Goal: Information Seeking & Learning: Learn about a topic

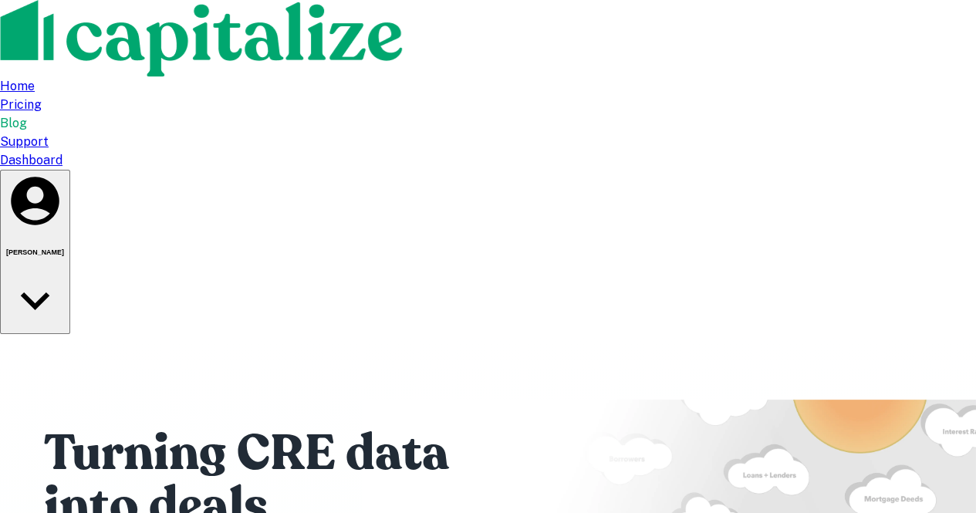
type input "**********"
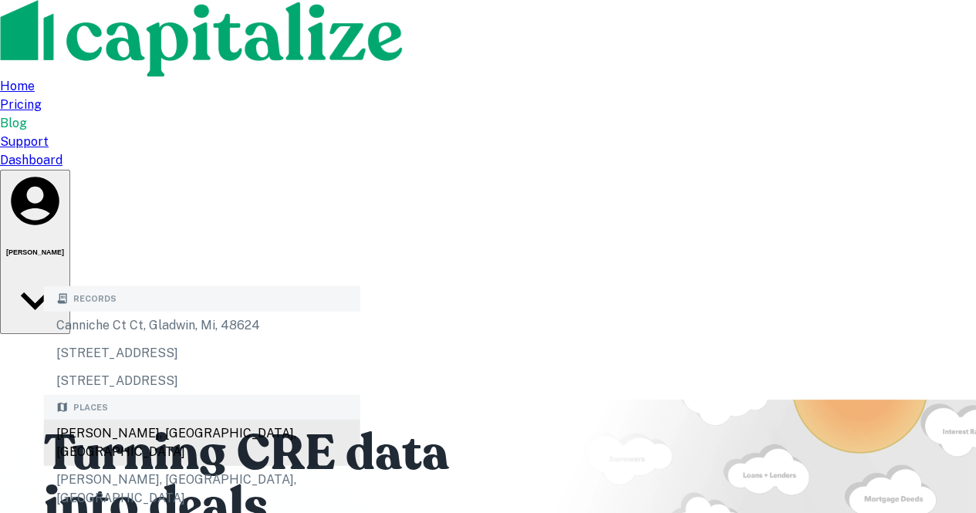
click at [215, 437] on div "[PERSON_NAME], [GEOGRAPHIC_DATA], [GEOGRAPHIC_DATA]" at bounding box center [202, 443] width 316 height 46
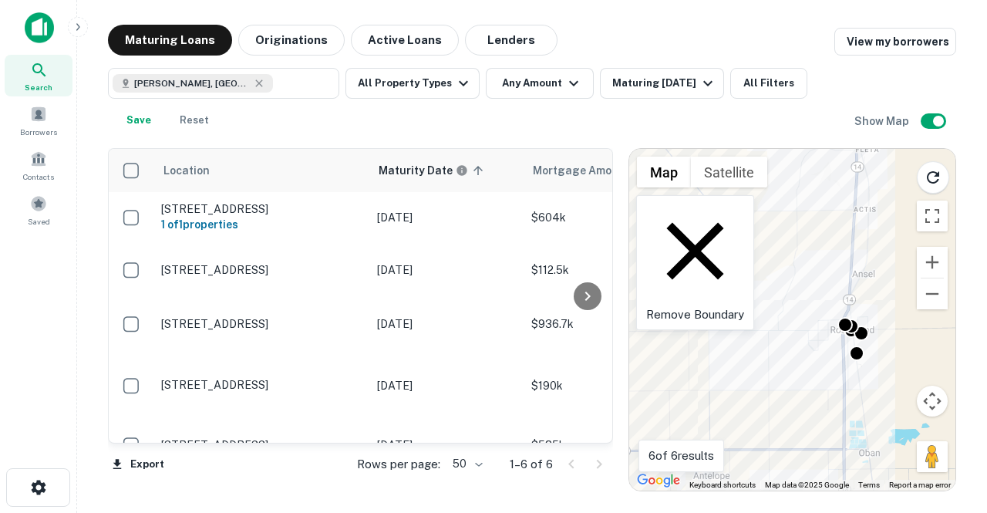
click at [656, 214] on icon at bounding box center [695, 251] width 98 height 98
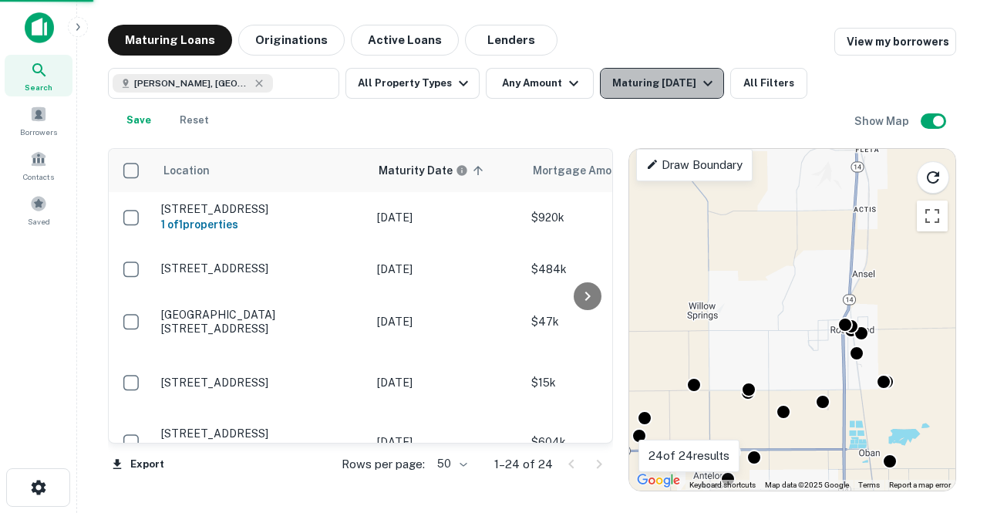
click at [658, 87] on div "Maturing [DATE]" at bounding box center [664, 83] width 105 height 19
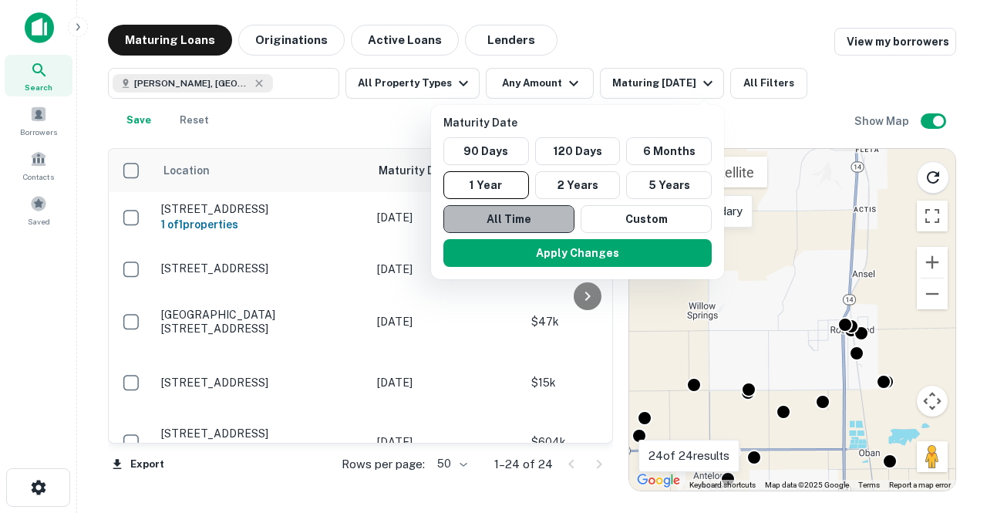
click at [520, 214] on button "All Time" at bounding box center [508, 219] width 131 height 28
click at [424, 125] on div at bounding box center [493, 256] width 987 height 513
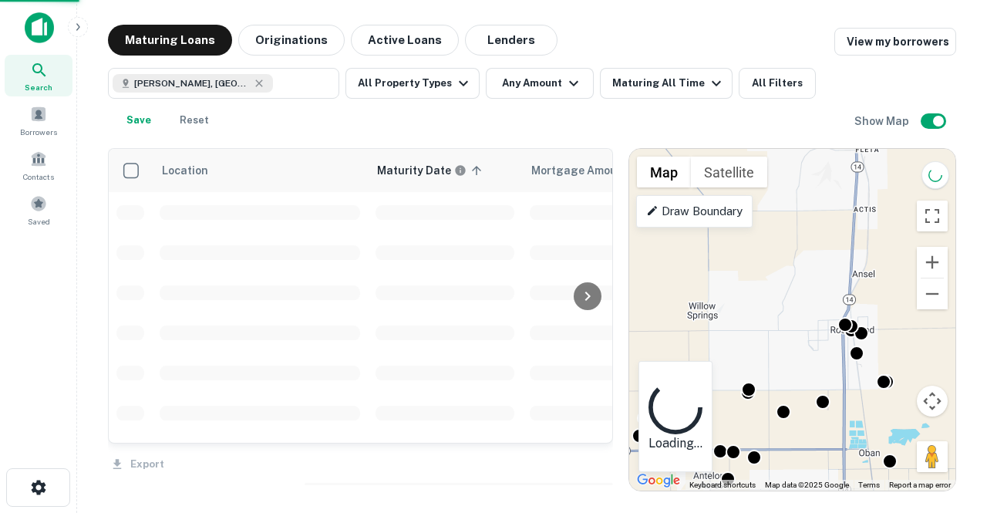
click at [541, 251] on div "Maturity Date 90 Days 120 Days 6 Months 1 Year 2 Years 5 Years All Time Custom …" at bounding box center [493, 256] width 987 height 513
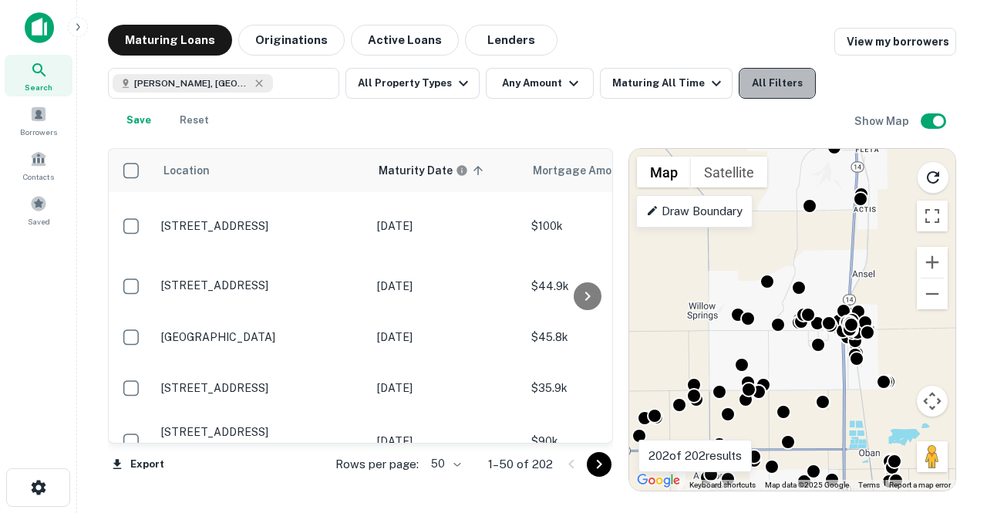
click at [754, 77] on button "All Filters" at bounding box center [777, 83] width 77 height 31
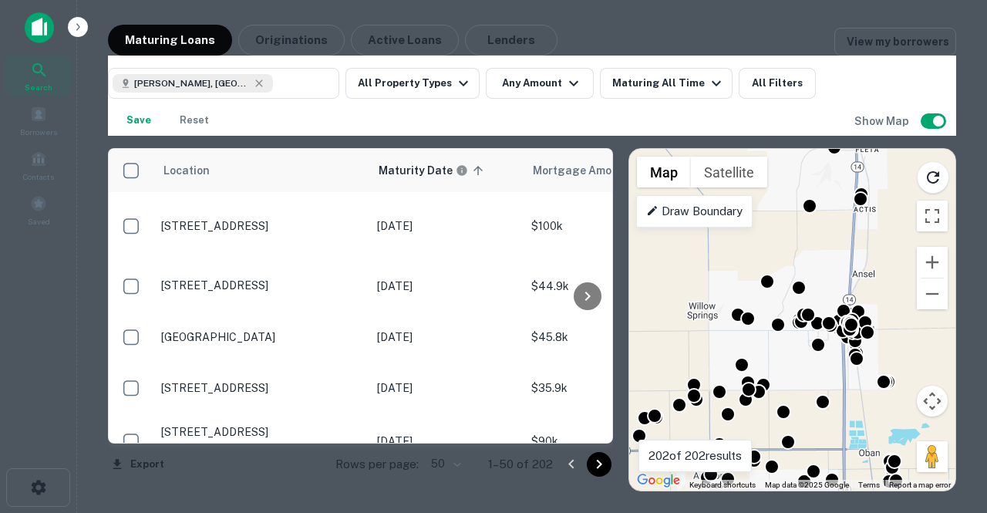
scroll to position [385, 0]
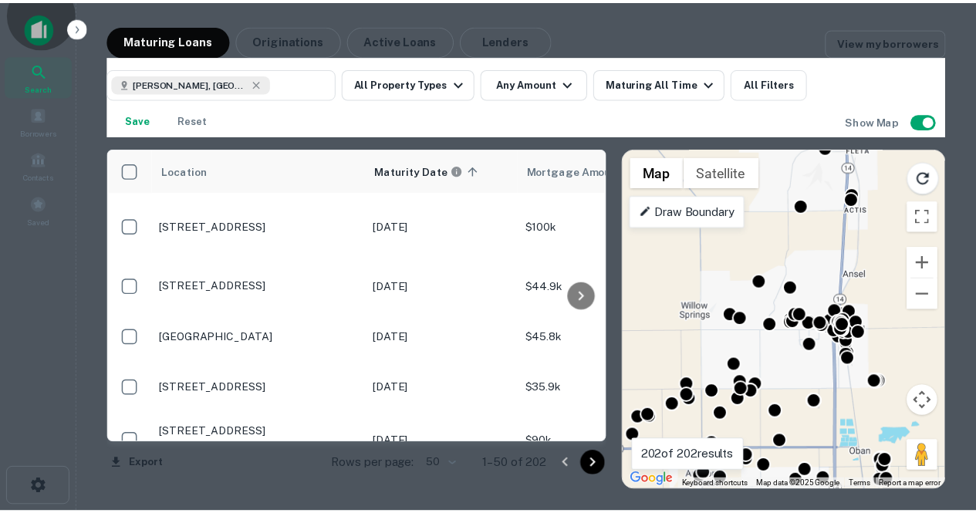
scroll to position [692, 0]
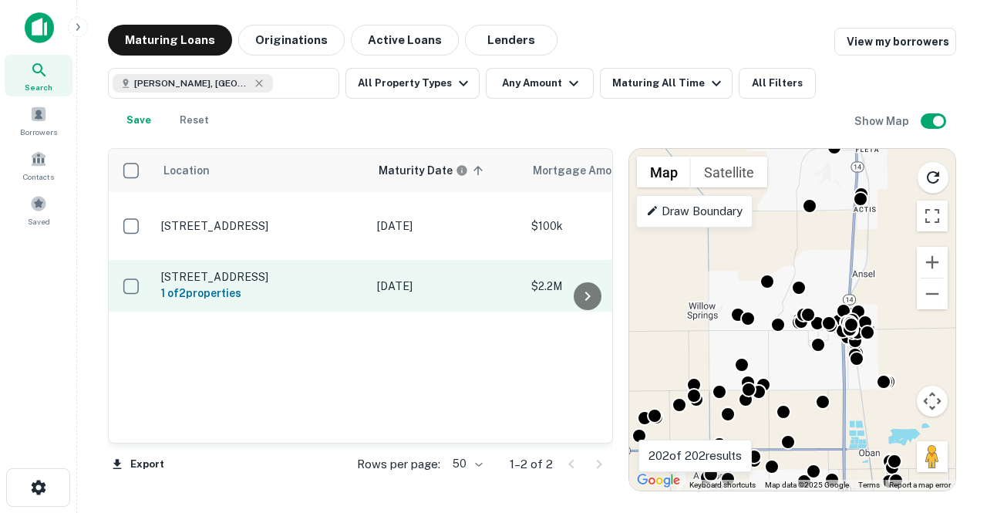
click at [512, 288] on td "[DATE]" at bounding box center [446, 285] width 154 height 51
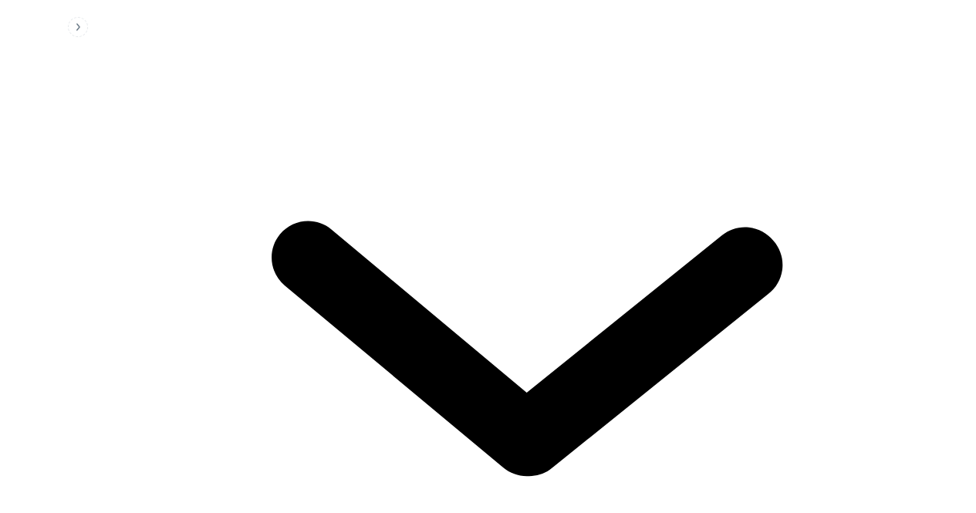
scroll to position [2033, 0]
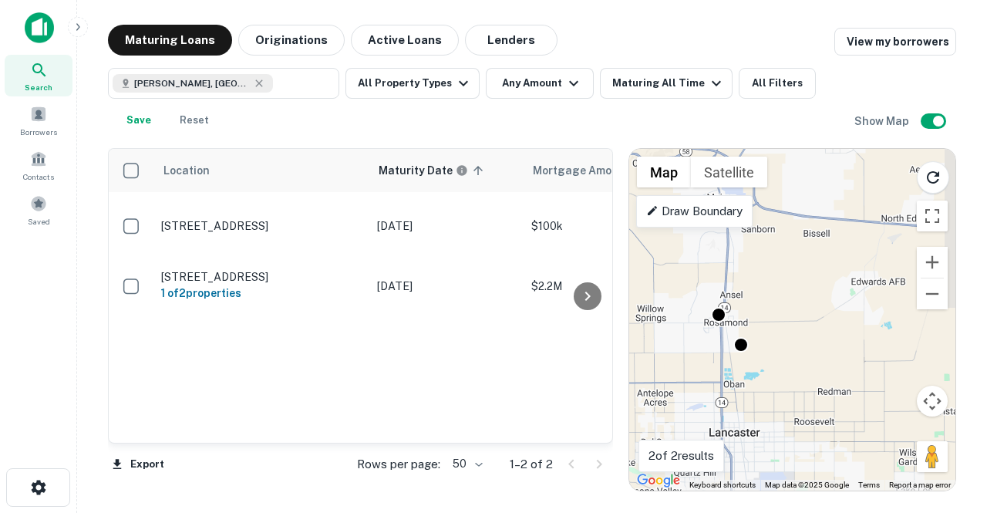
drag, startPoint x: 839, startPoint y: 394, endPoint x: 757, endPoint y: 365, distance: 86.8
click at [753, 362] on div "To activate drag with keyboard, press Alt + Enter. Once in keyboard drag state,…" at bounding box center [792, 320] width 326 height 342
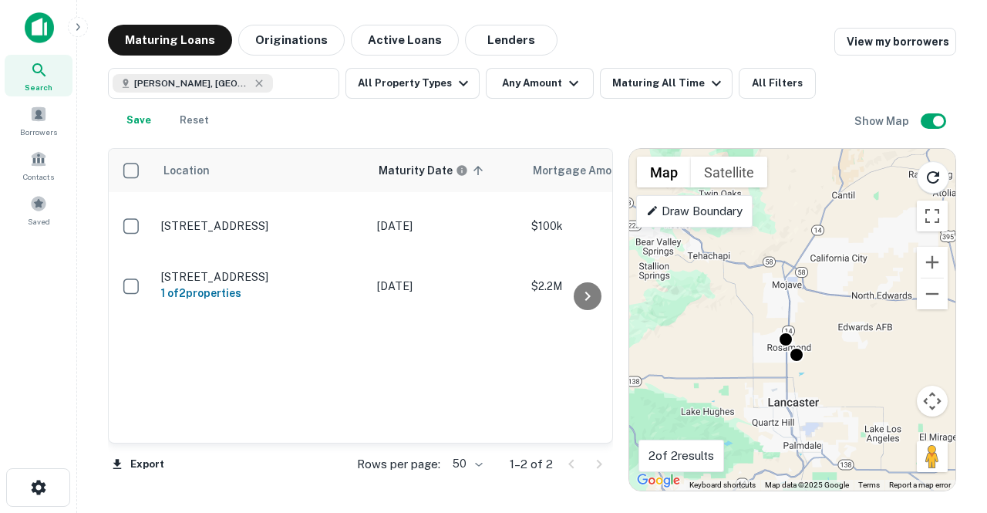
drag, startPoint x: 754, startPoint y: 303, endPoint x: 796, endPoint y: 304, distance: 41.7
click at [796, 304] on div "To activate drag with keyboard, press Alt + Enter. Once in keyboard drag state,…" at bounding box center [792, 320] width 326 height 342
click at [774, 66] on div "[GEOGRAPHIC_DATA], [GEOGRAPHIC_DATA], [GEOGRAPHIC_DATA] ​ All Property Types An…" at bounding box center [532, 96] width 848 height 80
click at [774, 86] on button "All Filters" at bounding box center [777, 83] width 77 height 31
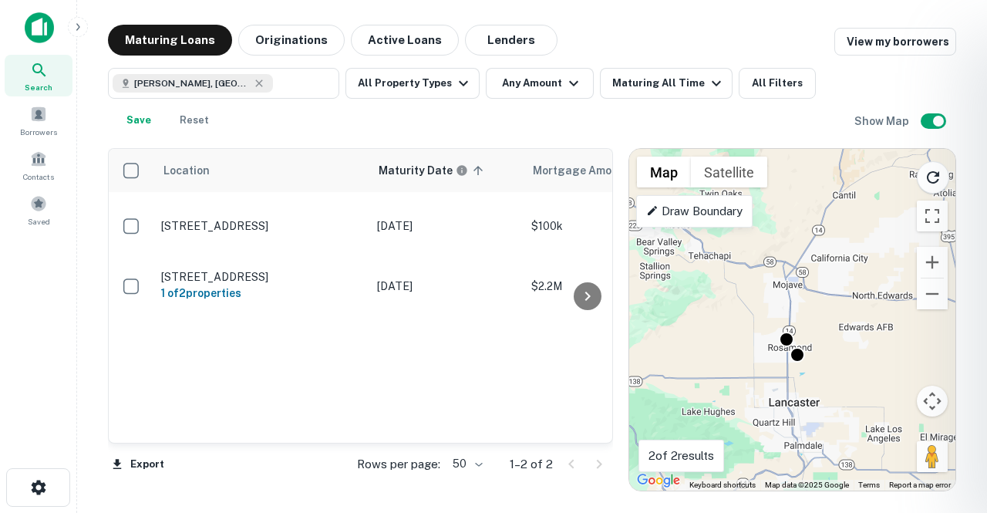
click at [435, 229] on div at bounding box center [493, 256] width 987 height 513
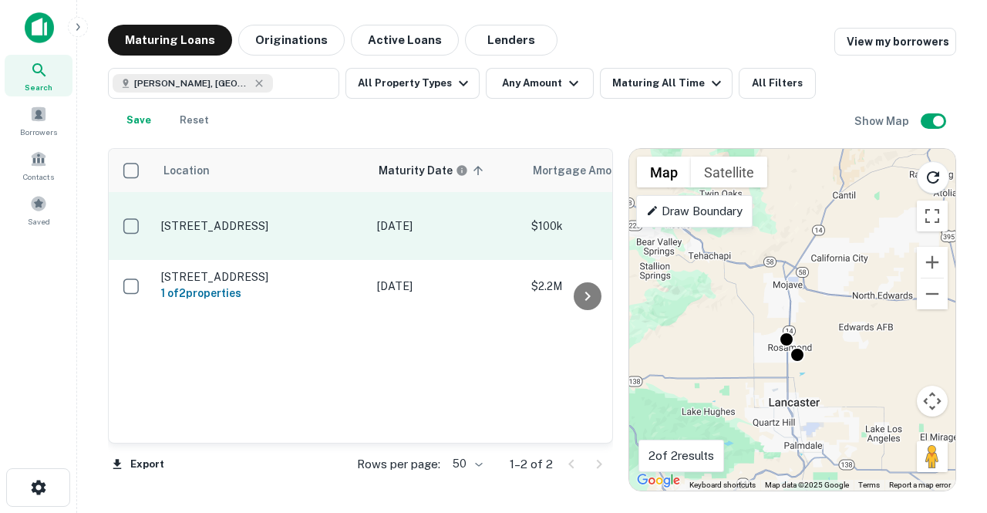
click at [436, 229] on td "[DATE]" at bounding box center [446, 226] width 154 height 68
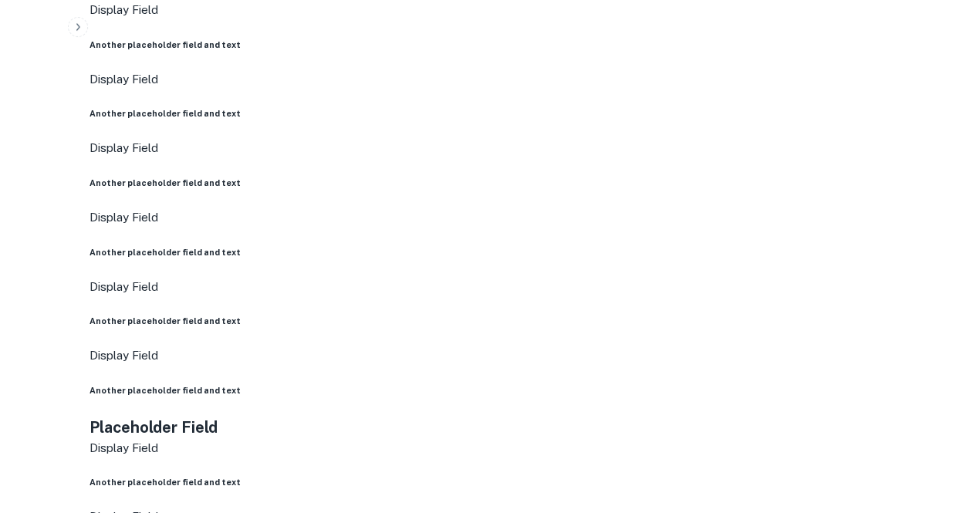
scroll to position [872, 0]
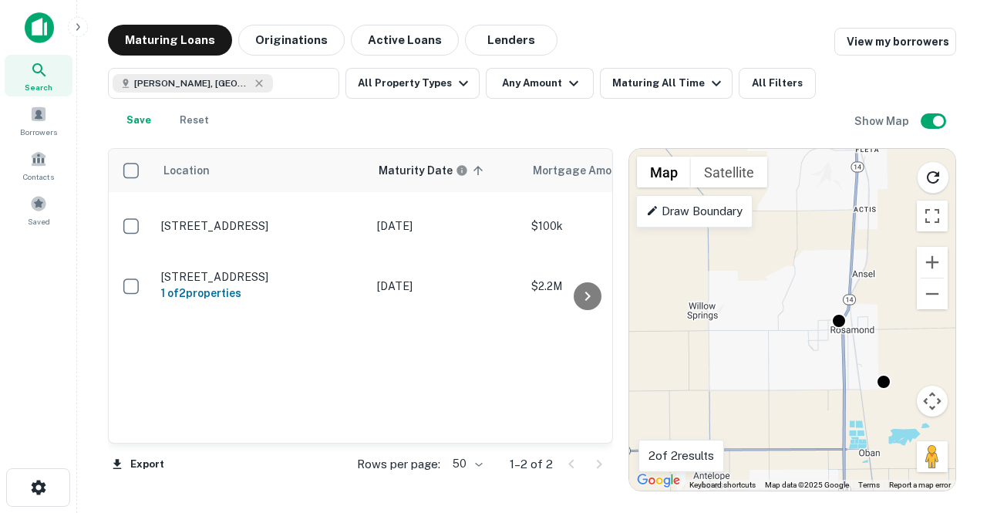
click at [458, 278] on p "[DATE]" at bounding box center [446, 286] width 139 height 17
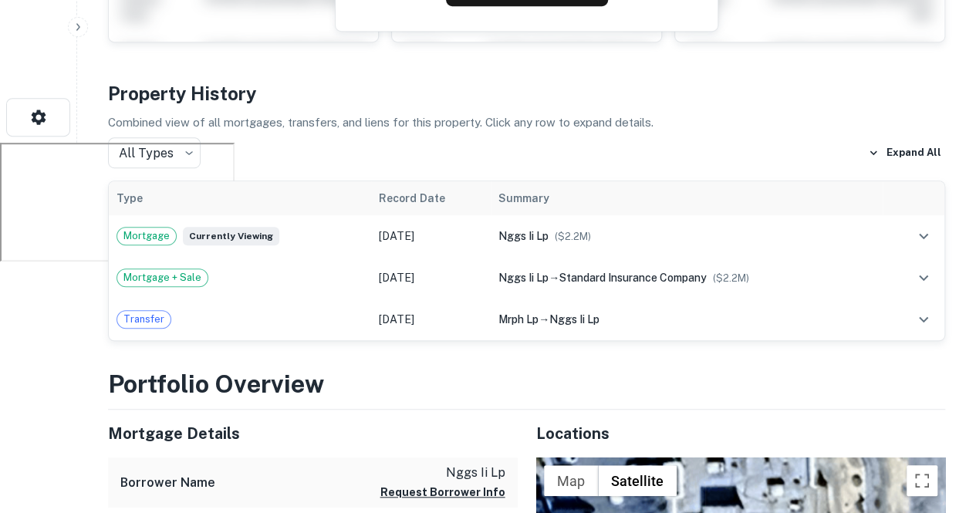
scroll to position [375, 0]
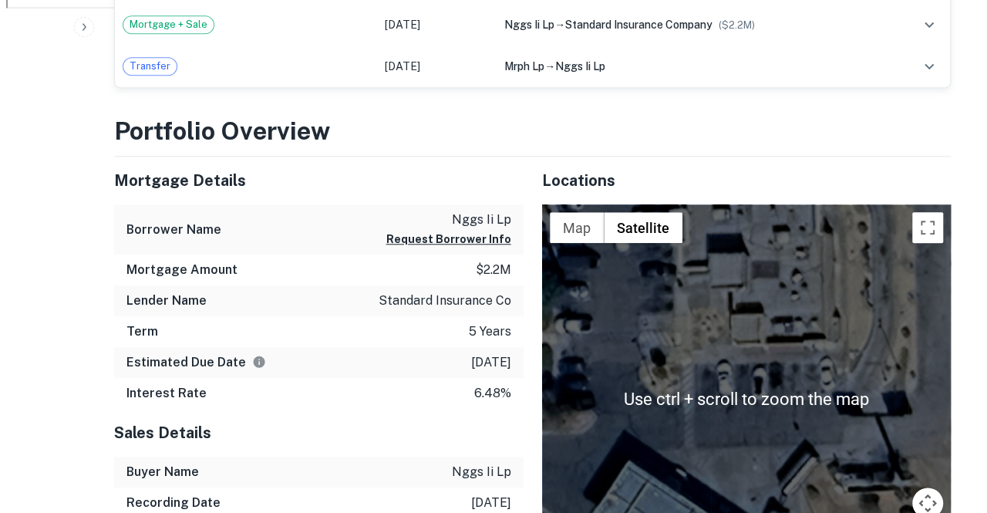
scroll to position [0, 0]
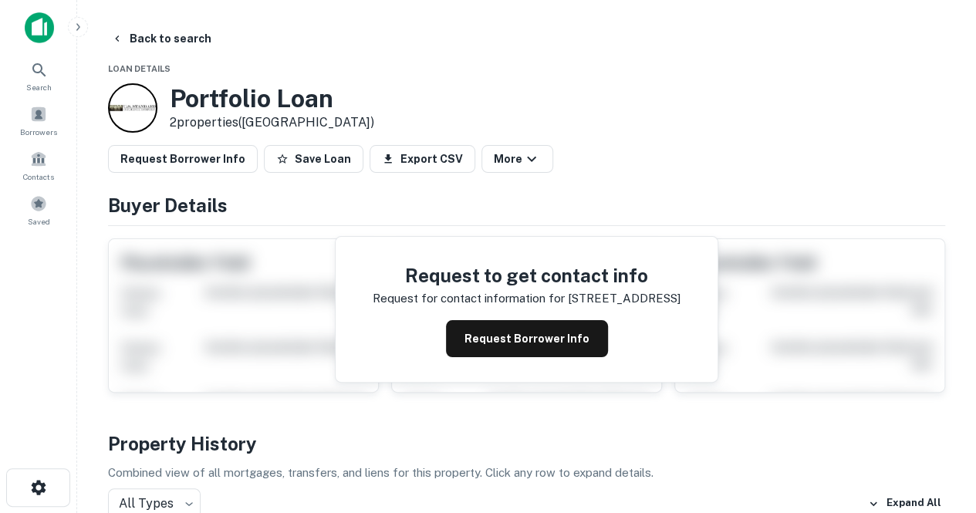
click at [157, 22] on main "Back to search Loan Details Portfolio Loan 2 properties ([GEOGRAPHIC_DATA]) Req…" at bounding box center [526, 256] width 898 height 513
click at [162, 39] on button "Back to search" at bounding box center [161, 39] width 113 height 28
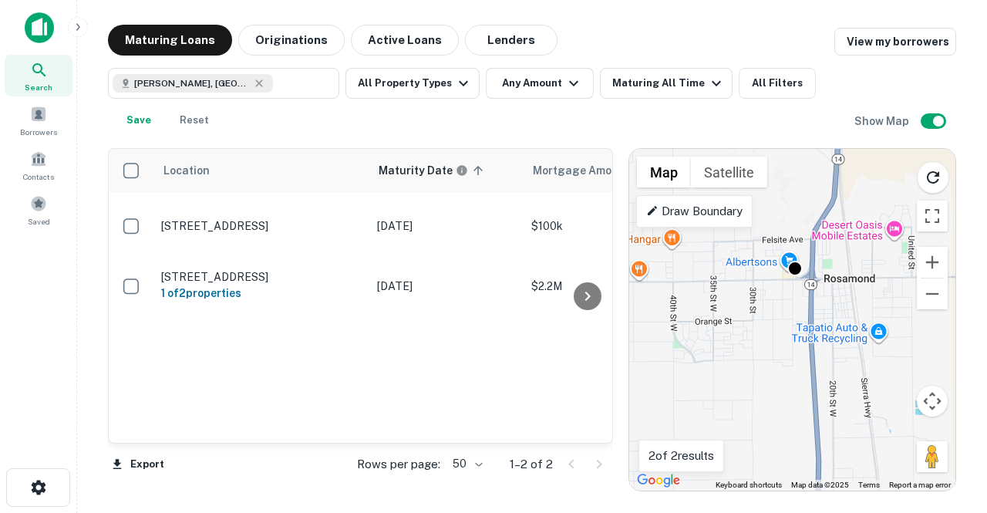
drag, startPoint x: 804, startPoint y: 411, endPoint x: 794, endPoint y: 328, distance: 84.0
click at [794, 328] on div "To activate drag with keyboard, press Alt + Enter. Once in keyboard drag state,…" at bounding box center [792, 320] width 326 height 342
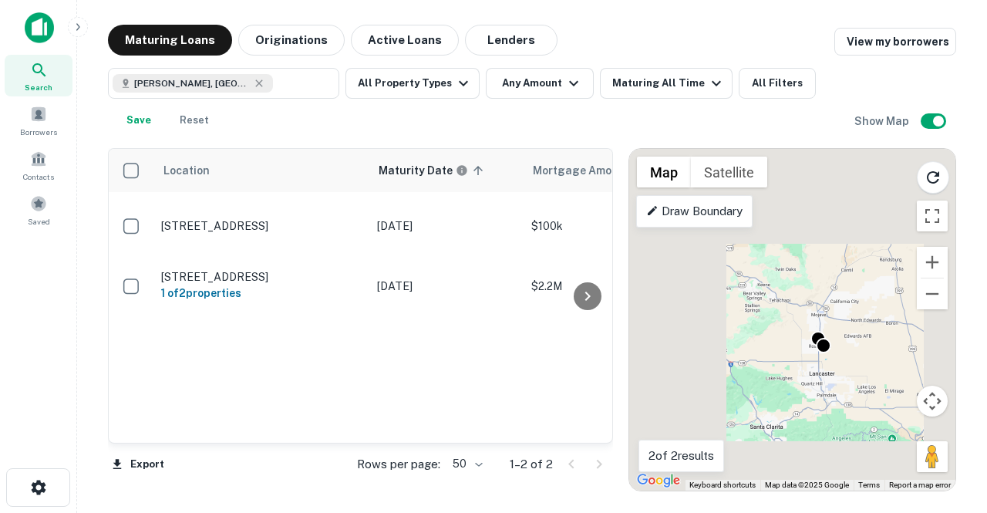
click at [710, 211] on p "Draw Boundary" at bounding box center [694, 211] width 96 height 19
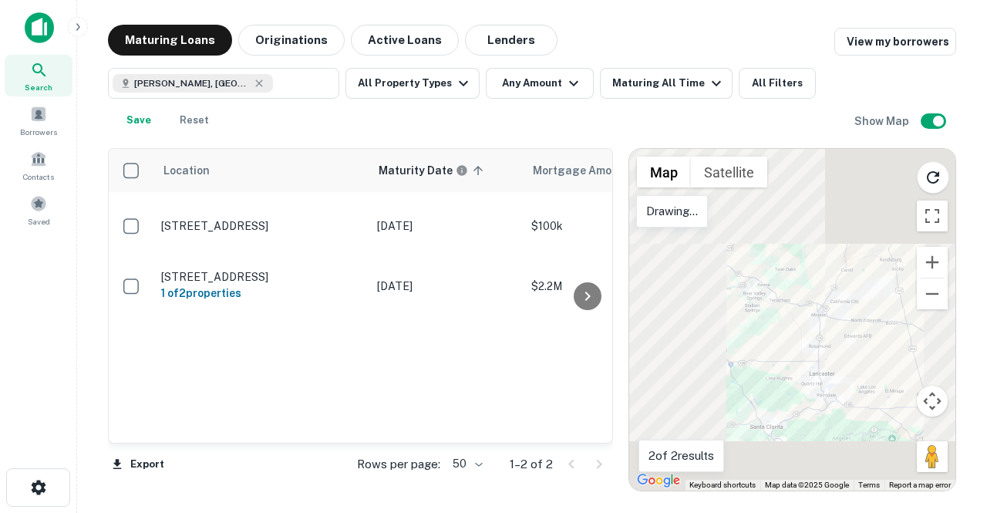
click at [768, 268] on div at bounding box center [792, 320] width 326 height 342
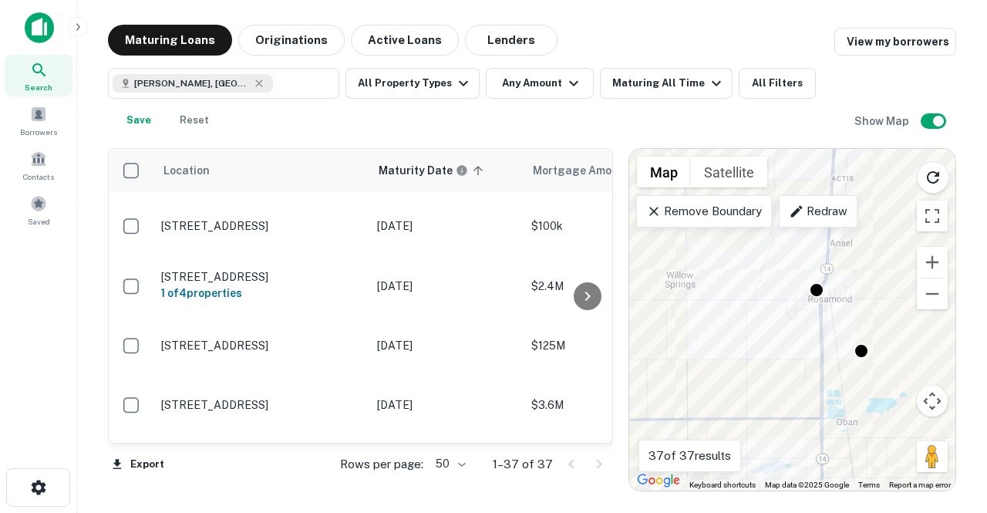
drag, startPoint x: 830, startPoint y: 399, endPoint x: 780, endPoint y: 322, distance: 91.6
click at [780, 322] on div "To activate drag with keyboard, press Alt + Enter. Once in keyboard drag state,…" at bounding box center [792, 320] width 326 height 342
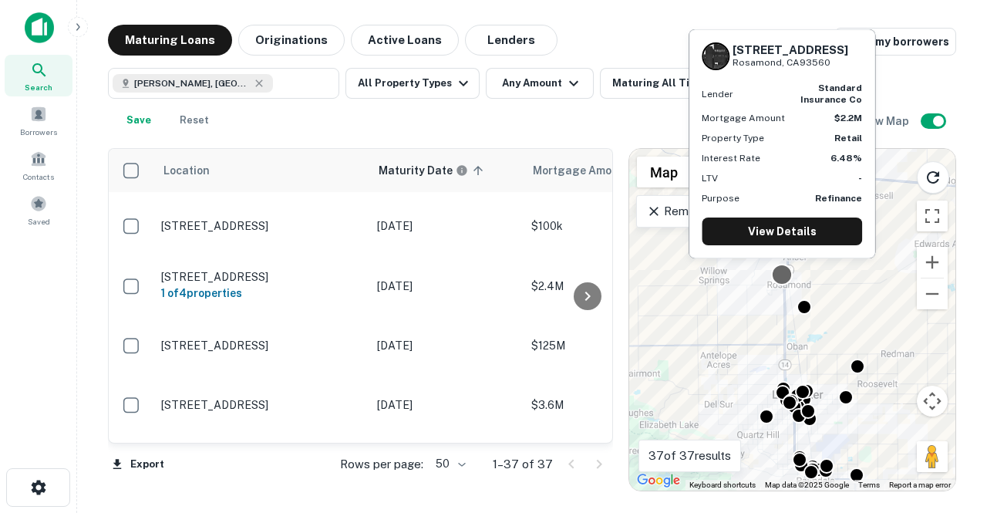
click at [784, 277] on div at bounding box center [782, 274] width 22 height 22
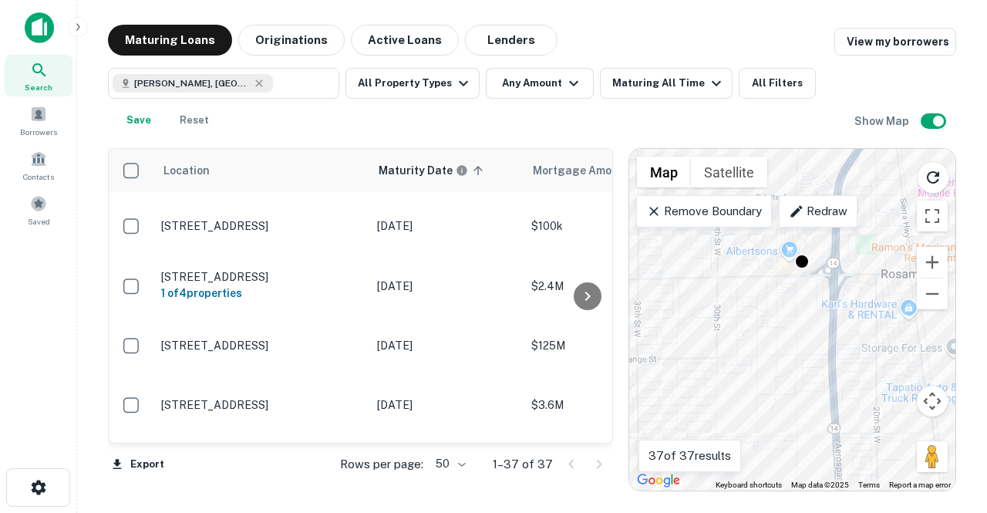
drag, startPoint x: 825, startPoint y: 324, endPoint x: 659, endPoint y: 413, distance: 188.7
click at [659, 413] on div "To navigate, press the arrow keys. To activate drag with keyboard, press Alt + …" at bounding box center [792, 320] width 326 height 342
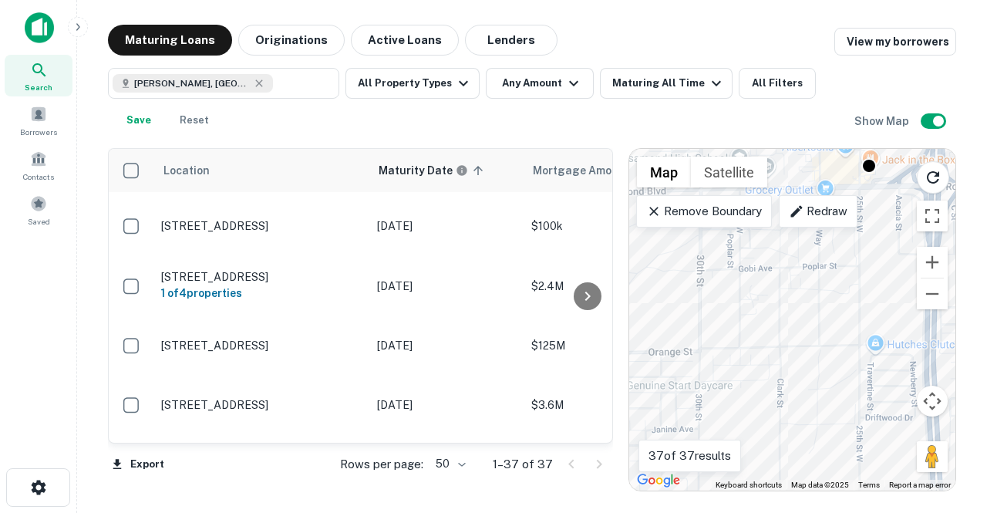
drag, startPoint x: 785, startPoint y: 408, endPoint x: 804, endPoint y: 329, distance: 81.6
click at [804, 329] on div "To navigate, press the arrow keys. To activate drag with keyboard, press Alt + …" at bounding box center [792, 320] width 326 height 342
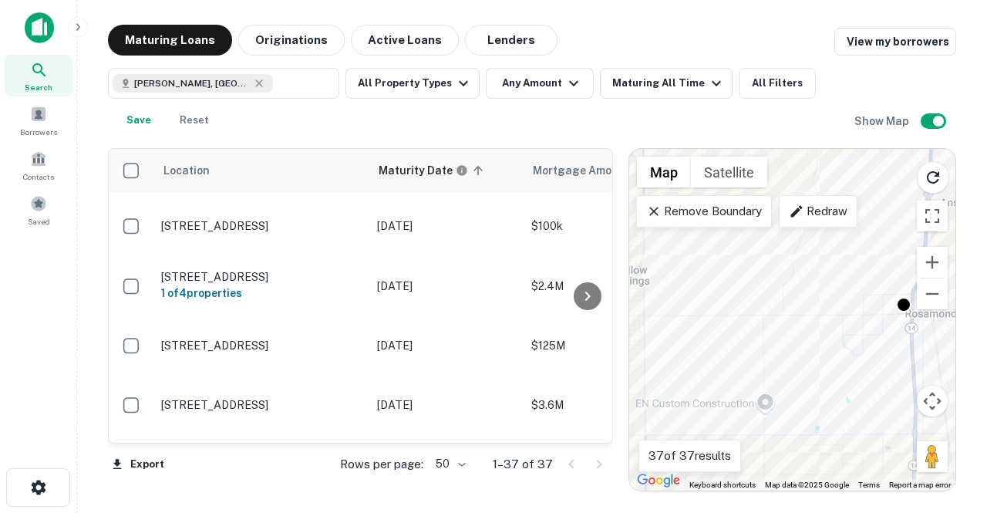
drag, startPoint x: 784, startPoint y: 333, endPoint x: 912, endPoint y: 333, distance: 127.3
click at [912, 333] on div "To navigate, press the arrow keys. To activate drag with keyboard, press Alt + …" at bounding box center [792, 320] width 326 height 342
drag, startPoint x: 812, startPoint y: 358, endPoint x: 878, endPoint y: 351, distance: 66.7
click at [878, 351] on div "To navigate, press the arrow keys. To activate drag with keyboard, press Alt + …" at bounding box center [792, 320] width 326 height 342
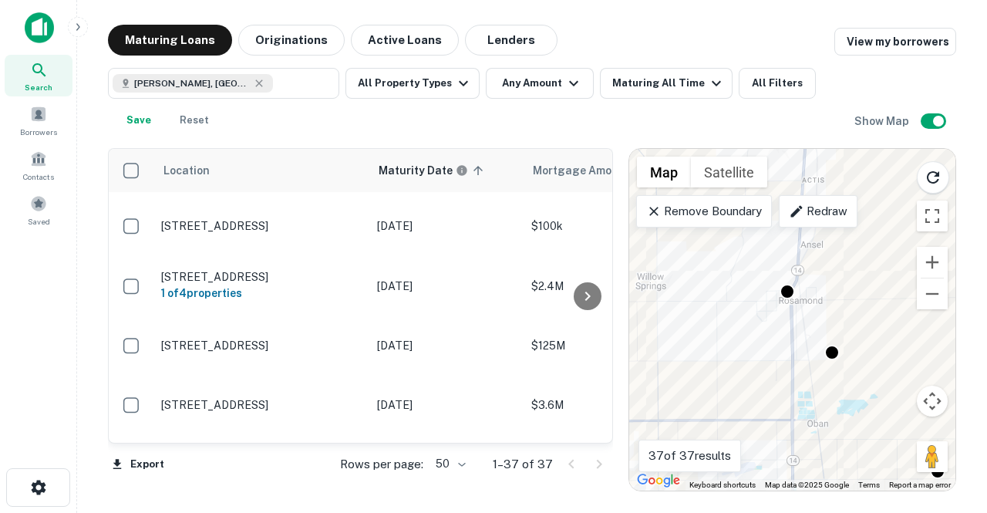
drag, startPoint x: 878, startPoint y: 351, endPoint x: 742, endPoint y: 325, distance: 139.0
click at [742, 325] on div "To navigate, press the arrow keys. To activate drag with keyboard, press Alt + …" at bounding box center [792, 320] width 326 height 342
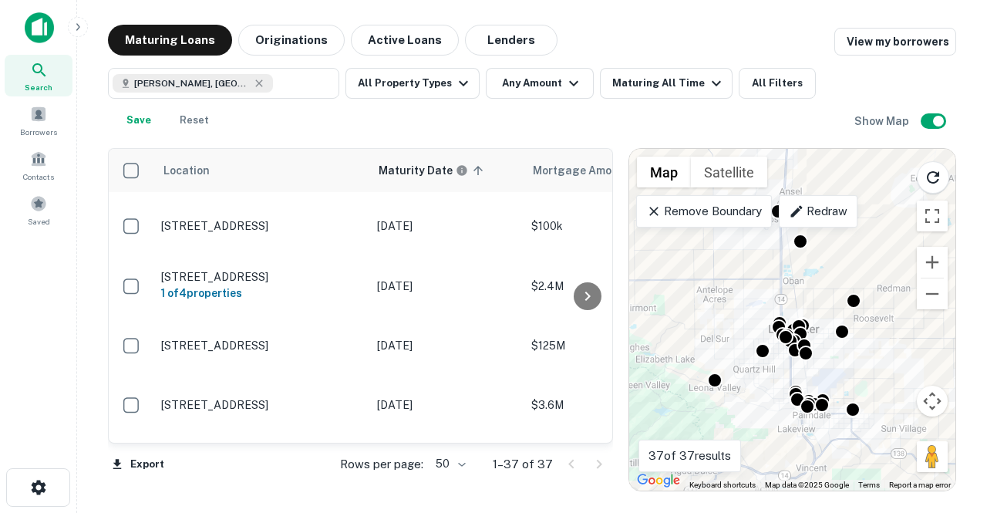
drag, startPoint x: 753, startPoint y: 340, endPoint x: 757, endPoint y: 231, distance: 109.6
click at [757, 231] on div "To navigate, press the arrow keys. To activate drag with keyboard, press Alt + …" at bounding box center [792, 320] width 326 height 342
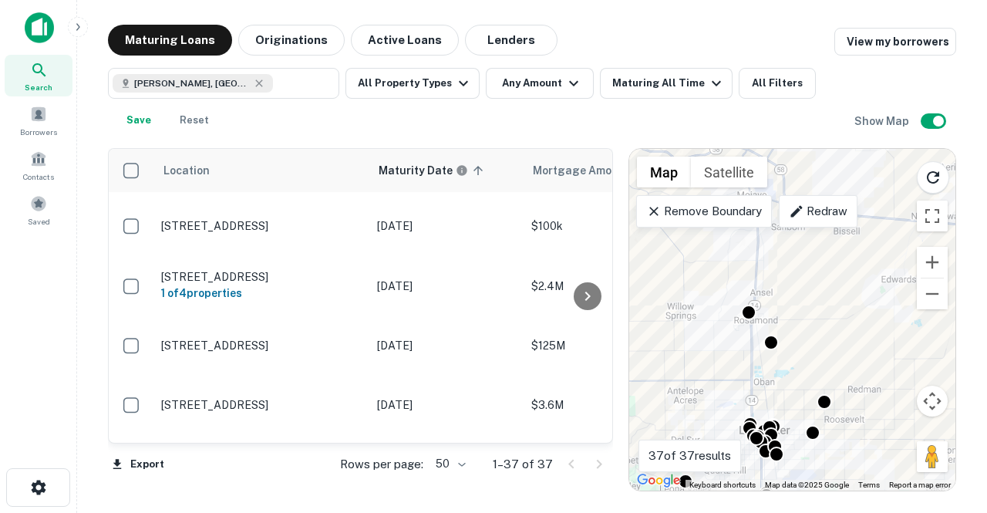
drag, startPoint x: 756, startPoint y: 280, endPoint x: 725, endPoint y: 389, distance: 113.0
click at [725, 389] on div "To navigate, press the arrow keys. To activate drag with keyboard, press Alt + …" at bounding box center [792, 320] width 326 height 342
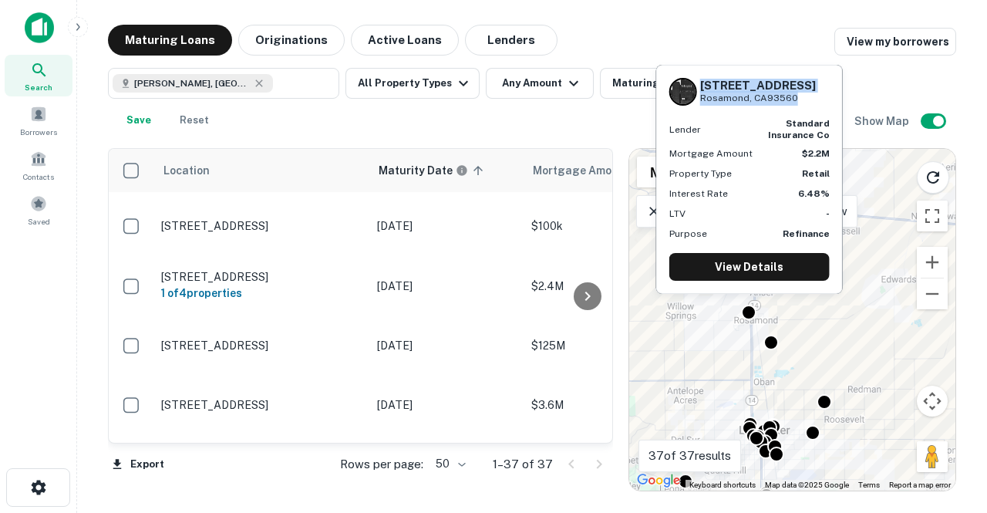
drag, startPoint x: 791, startPoint y: 99, endPoint x: 699, endPoint y: 87, distance: 93.3
click at [699, 87] on div "[STREET_ADDRESS]" at bounding box center [749, 92] width 160 height 28
copy div "[STREET_ADDRESS]"
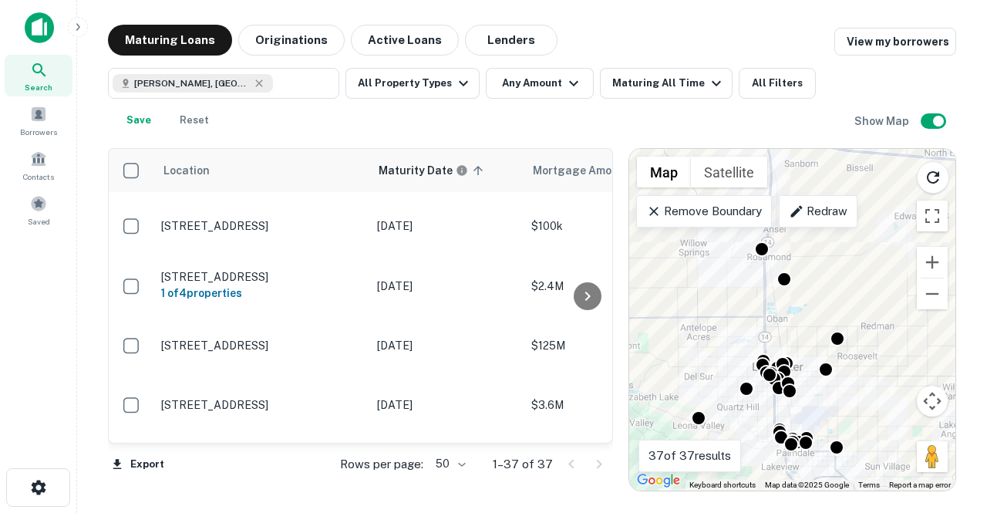
drag, startPoint x: 809, startPoint y: 372, endPoint x: 825, endPoint y: 291, distance: 82.6
click at [825, 291] on div "To navigate, press the arrow keys. To activate drag with keyboard, press Alt + …" at bounding box center [792, 320] width 326 height 342
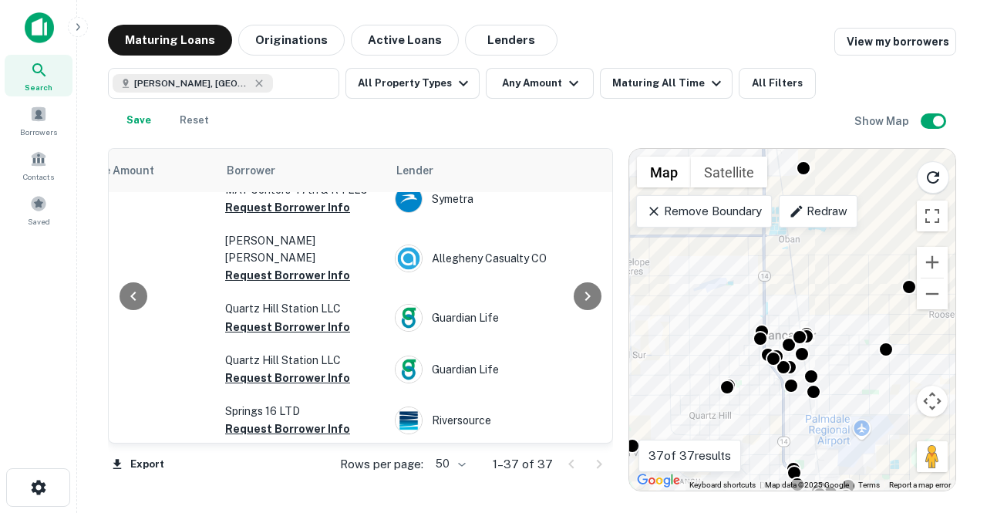
scroll to position [0, 476]
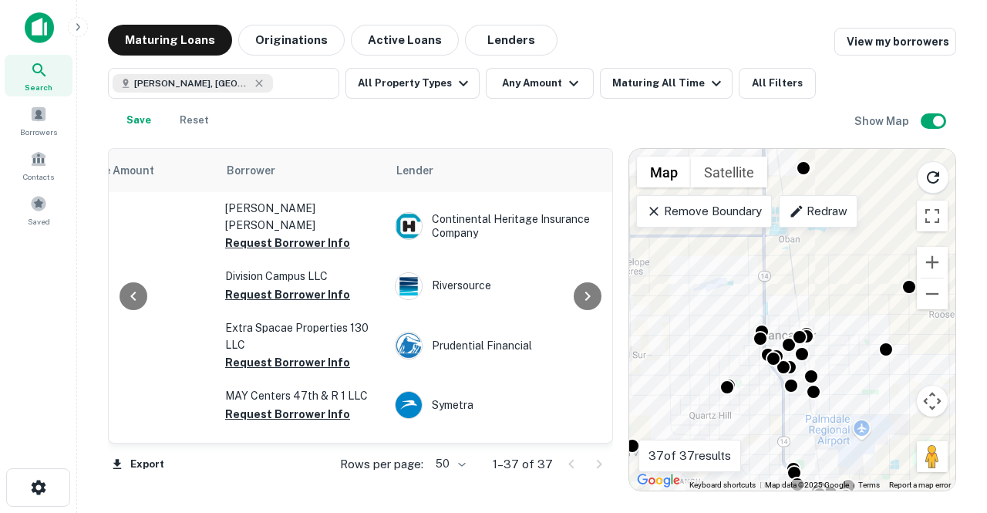
click at [774, 271] on div "To navigate, press the arrow keys. To activate drag with keyboard, press Alt + …" at bounding box center [792, 320] width 326 height 342
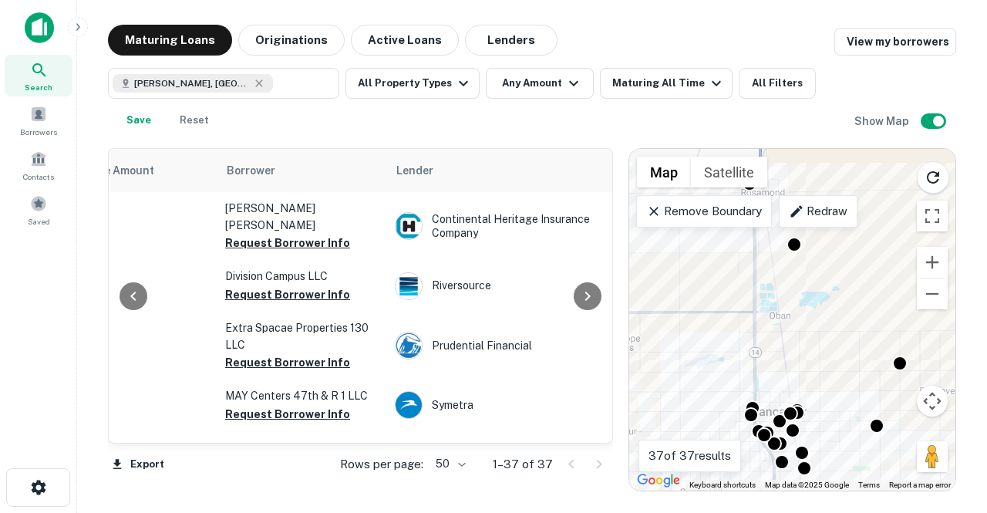
drag, startPoint x: 791, startPoint y: 252, endPoint x: 781, endPoint y: 332, distance: 80.8
click at [781, 332] on div "To navigate, press the arrow keys. To activate drag with keyboard, press Alt + …" at bounding box center [792, 320] width 326 height 342
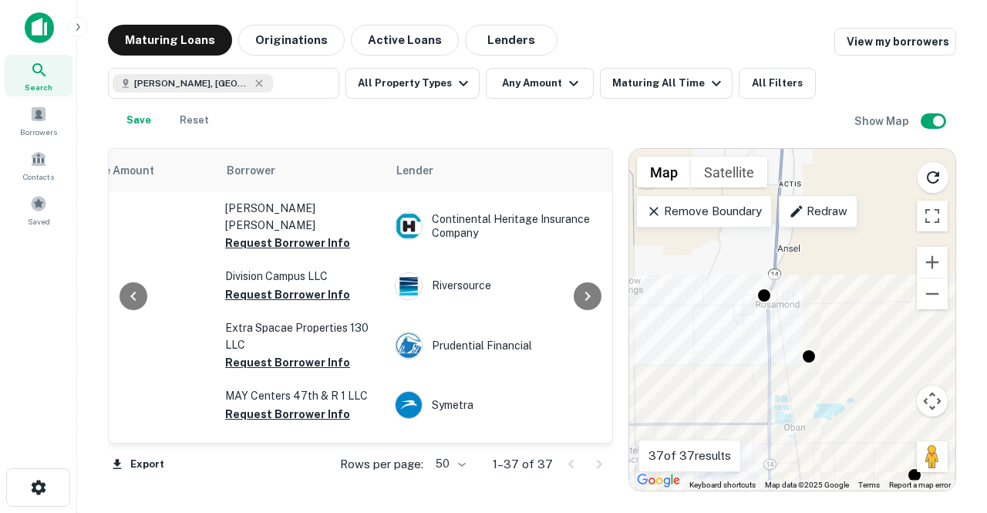
drag, startPoint x: 780, startPoint y: 269, endPoint x: 797, endPoint y: 389, distance: 120.6
click at [797, 389] on div "To navigate, press the arrow keys. To activate drag with keyboard, press Alt + …" at bounding box center [792, 320] width 326 height 342
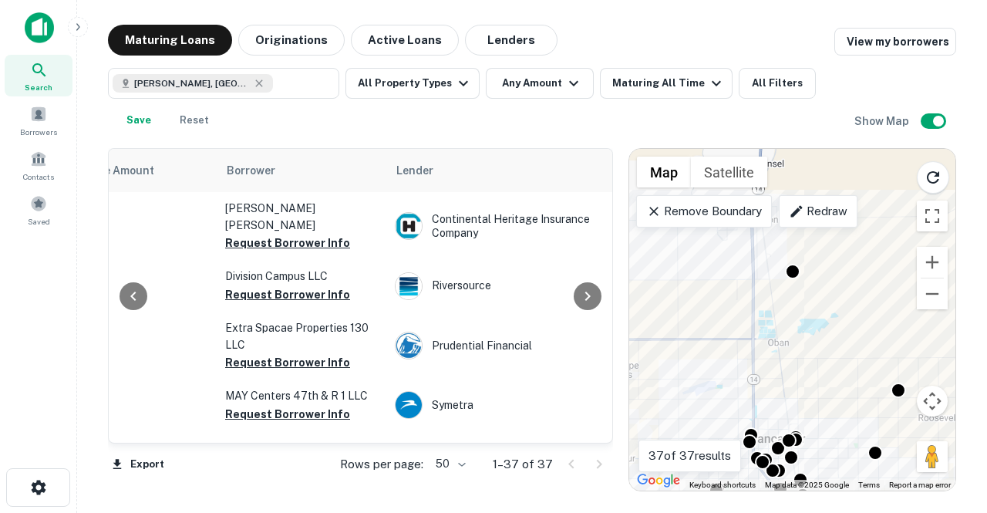
drag, startPoint x: 753, startPoint y: 402, endPoint x: 716, endPoint y: 241, distance: 165.6
click at [716, 241] on div "To navigate, press the arrow keys. To activate drag with keyboard, press Alt + …" at bounding box center [792, 320] width 326 height 342
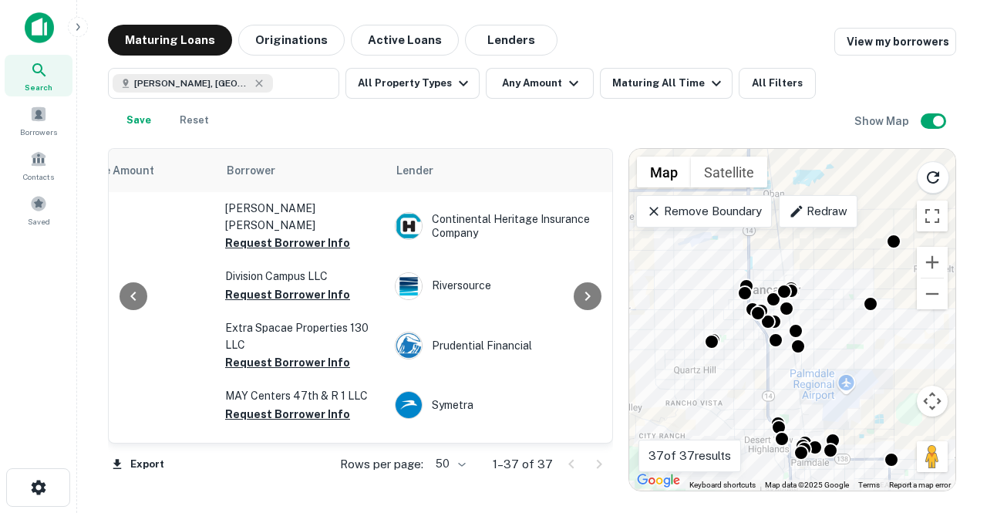
drag, startPoint x: 740, startPoint y: 278, endPoint x: 773, endPoint y: 243, distance: 47.5
click at [773, 243] on div "To navigate, press the arrow keys. To activate drag with keyboard, press Alt + …" at bounding box center [792, 320] width 326 height 342
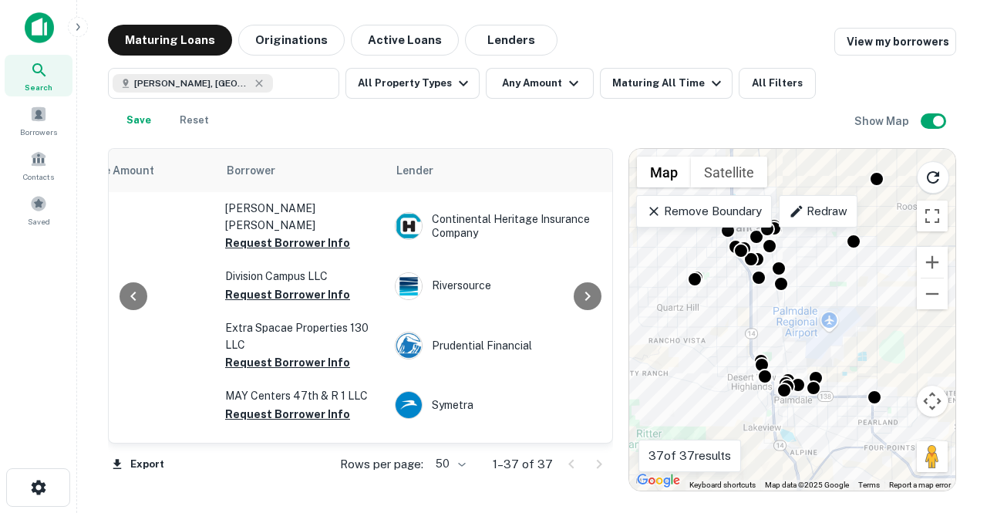
drag, startPoint x: 718, startPoint y: 375, endPoint x: 697, endPoint y: 312, distance: 65.8
click at [697, 312] on div "To navigate, press the arrow keys. To activate drag with keyboard, press Alt + …" at bounding box center [792, 320] width 326 height 342
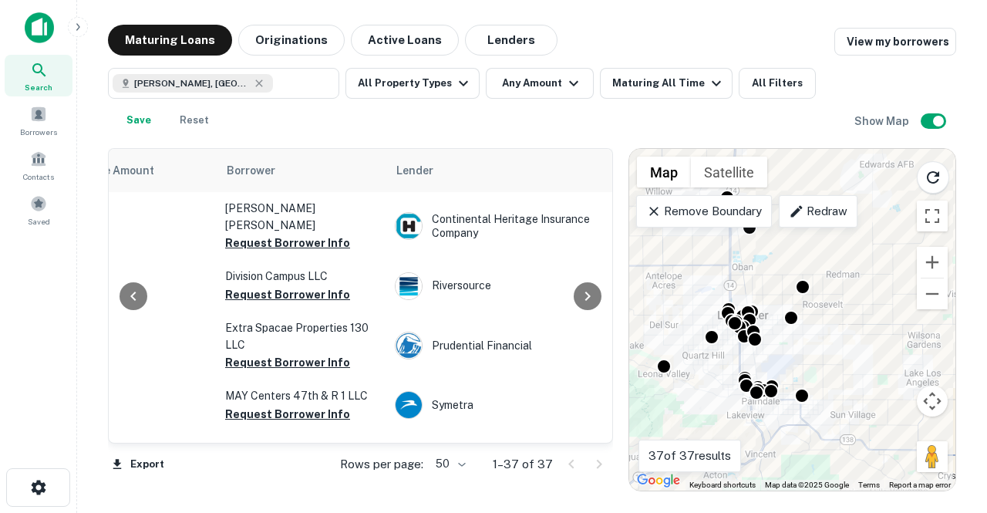
drag, startPoint x: 706, startPoint y: 289, endPoint x: 723, endPoint y: 338, distance: 51.2
click at [723, 338] on div "To navigate, press the arrow keys. To activate drag with keyboard, press Alt + …" at bounding box center [792, 320] width 326 height 342
click at [761, 91] on button "All Filters" at bounding box center [777, 83] width 77 height 31
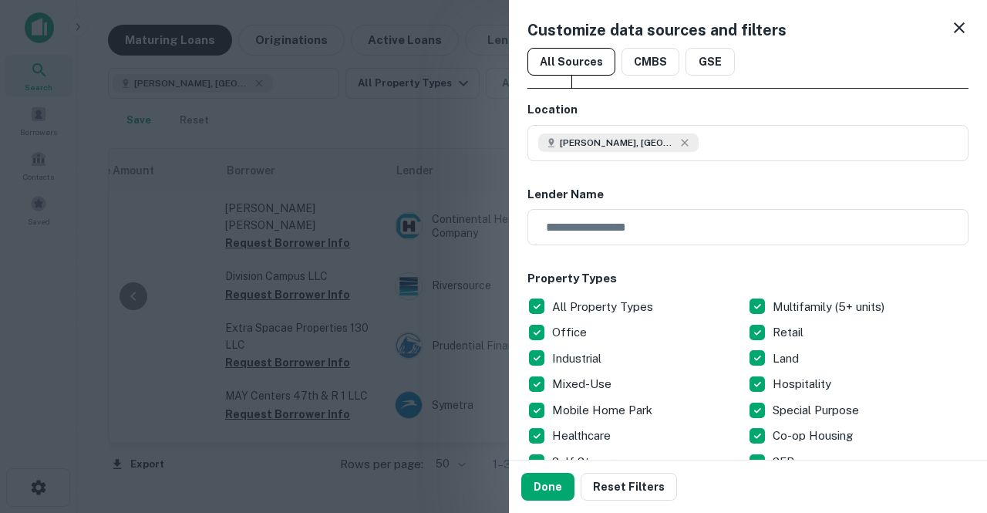
click at [595, 302] on p "All Property Types" at bounding box center [604, 307] width 104 height 19
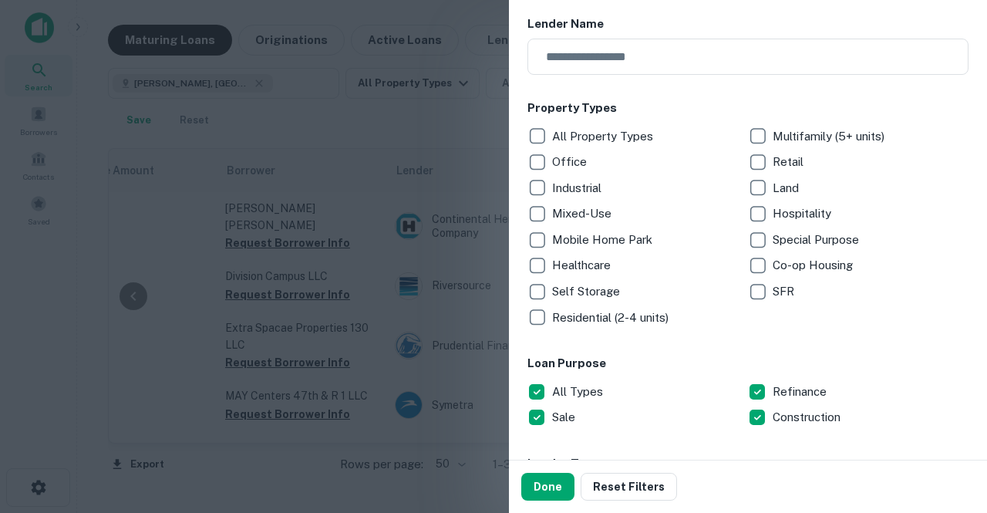
scroll to position [173, 0]
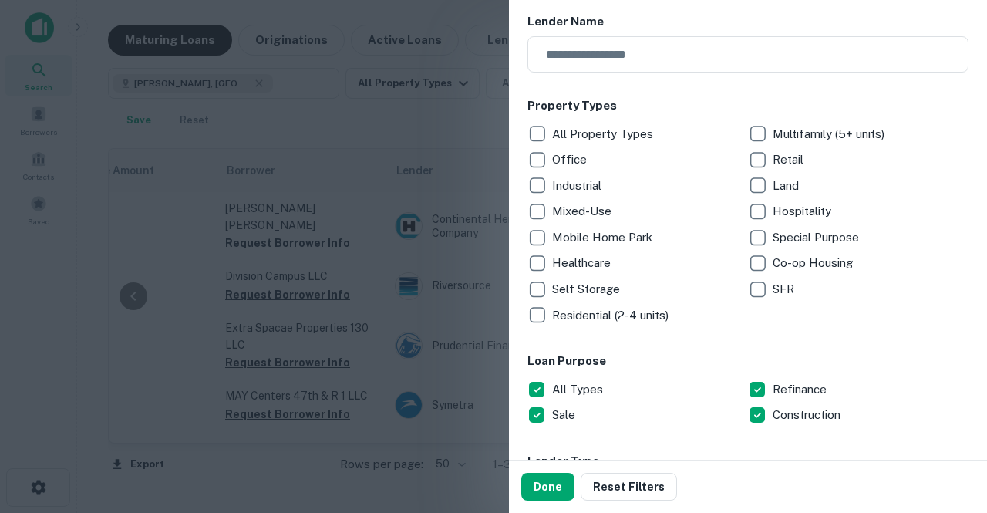
click at [571, 241] on p "Mobile Home Park" at bounding box center [603, 237] width 103 height 19
click at [543, 480] on button "Done" at bounding box center [547, 487] width 53 height 28
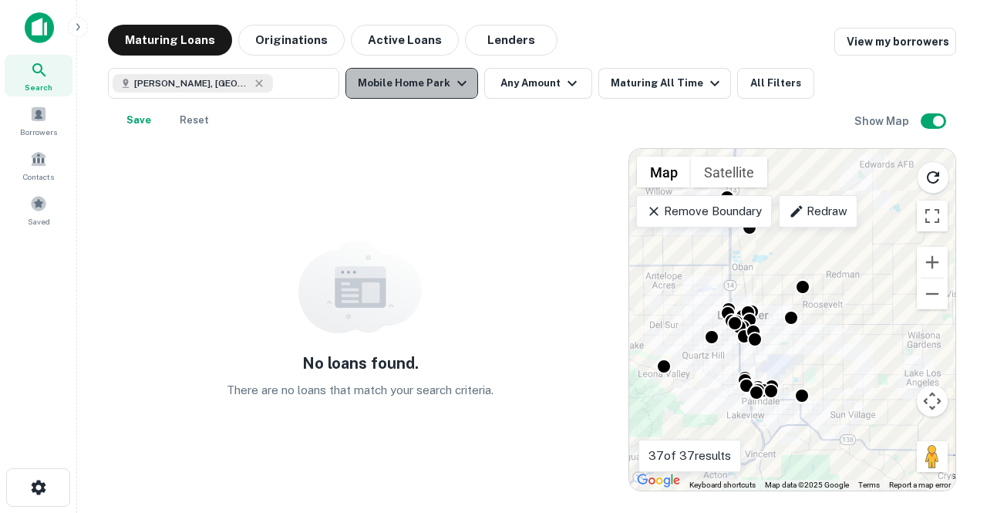
click at [455, 86] on icon "button" at bounding box center [462, 83] width 19 height 19
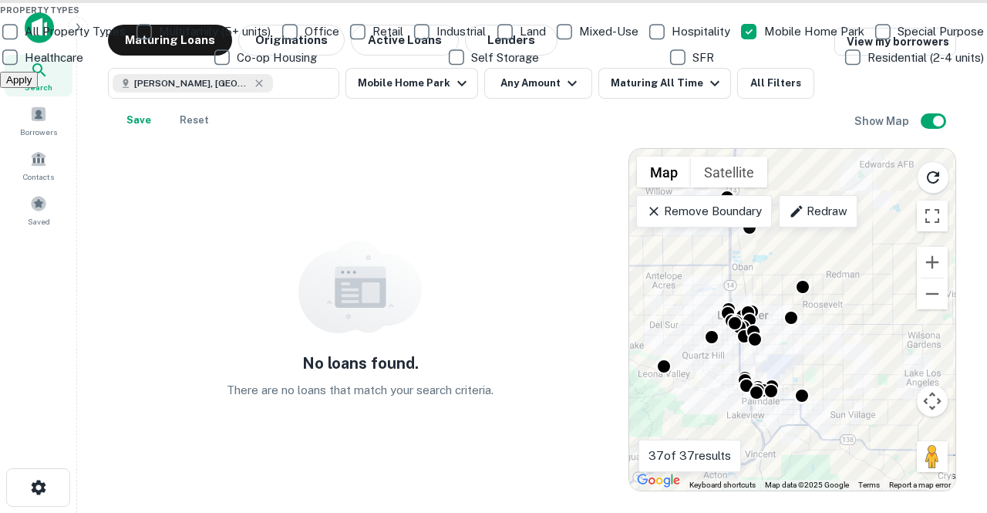
click at [129, 41] on p "All Property Types" at bounding box center [77, 31] width 104 height 19
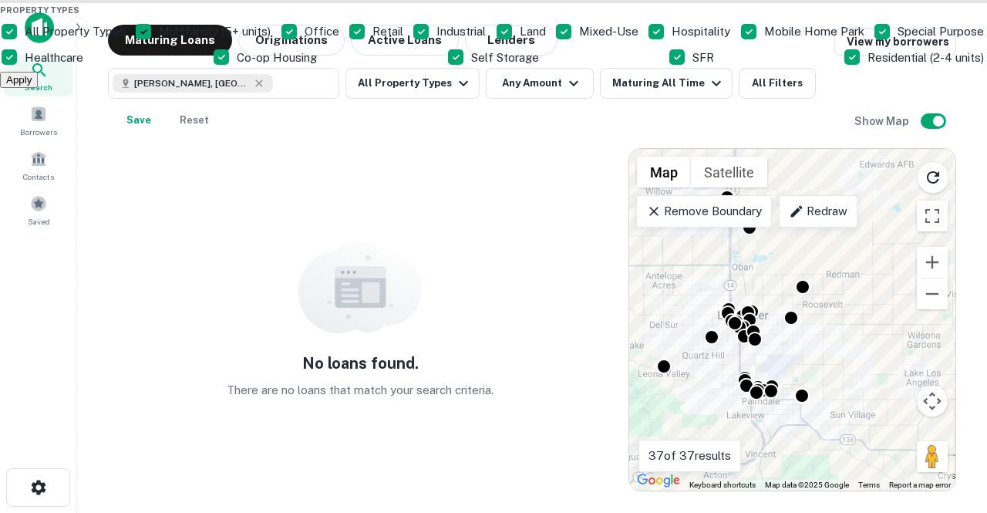
click at [129, 41] on p "All Property Types" at bounding box center [77, 31] width 104 height 19
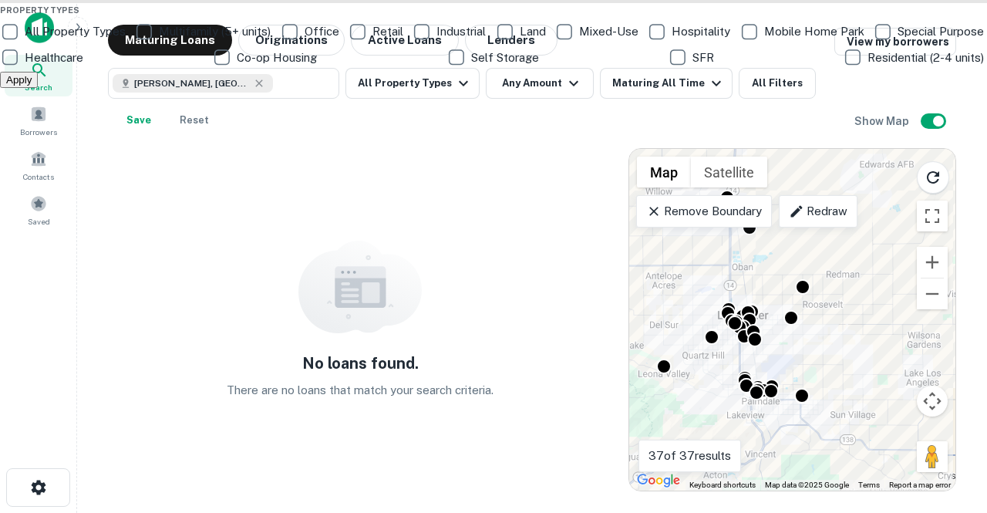
click at [764, 41] on p "Mobile Home Park" at bounding box center [815, 31] width 103 height 19
click at [274, 41] on p "Multifamily (5+ units)" at bounding box center [216, 31] width 115 height 19
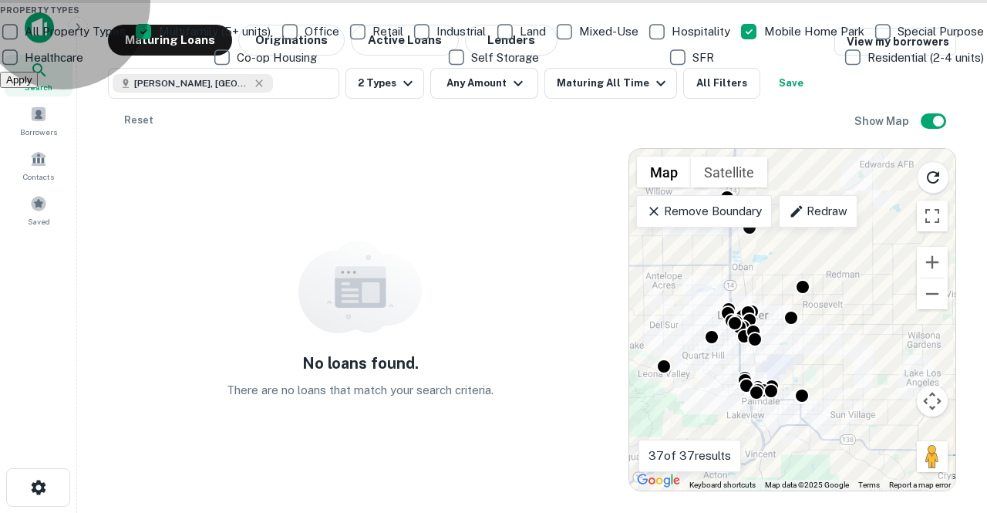
click at [38, 88] on button "Apply" at bounding box center [19, 80] width 38 height 16
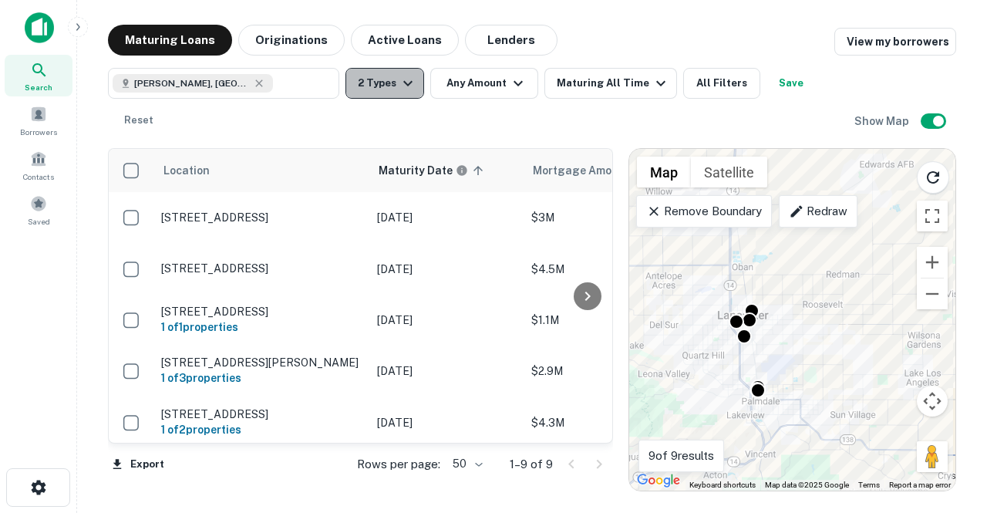
click at [377, 91] on button "2 Types" at bounding box center [385, 83] width 79 height 31
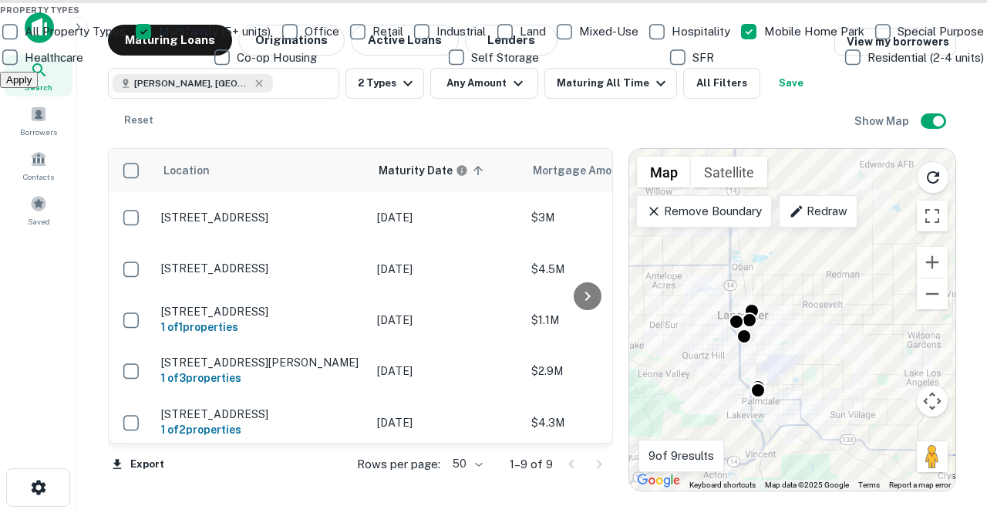
click at [274, 41] on p "Multifamily (5+ units)" at bounding box center [216, 31] width 115 height 19
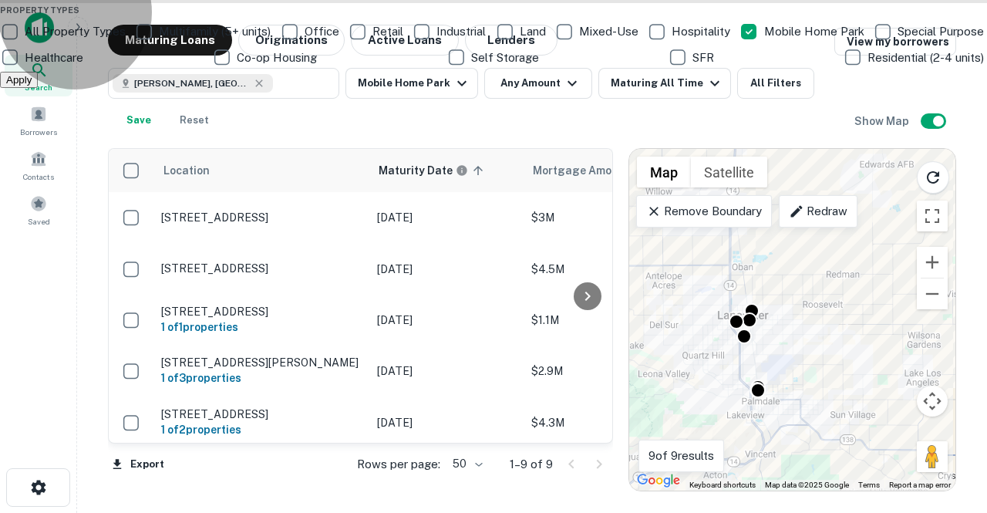
click at [38, 88] on button "Apply" at bounding box center [19, 80] width 38 height 16
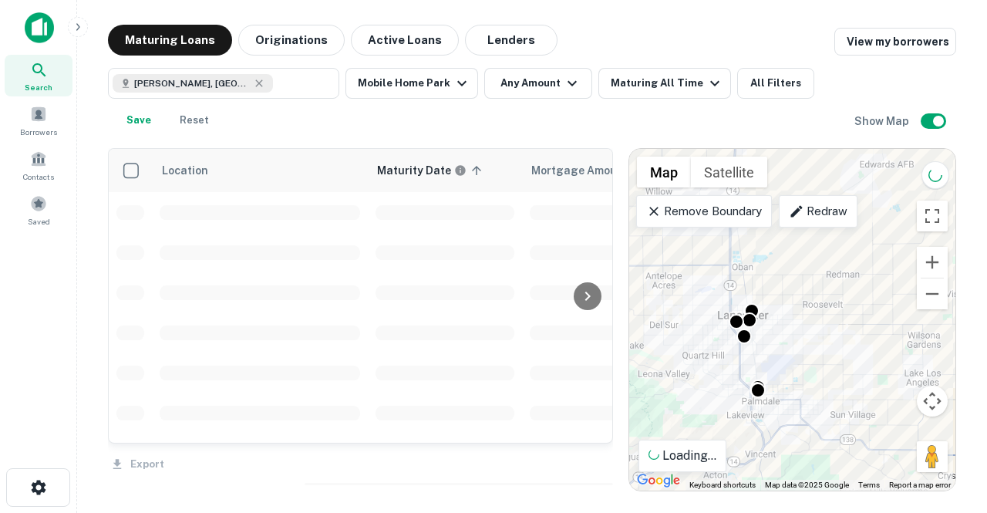
drag, startPoint x: 408, startPoint y: 88, endPoint x: 411, endPoint y: 118, distance: 30.2
click at [411, 118] on div "All Property Types Multifamily (5+ units) Office Retail Industrial Land Mixed-U…" at bounding box center [409, 190] width 109 height 218
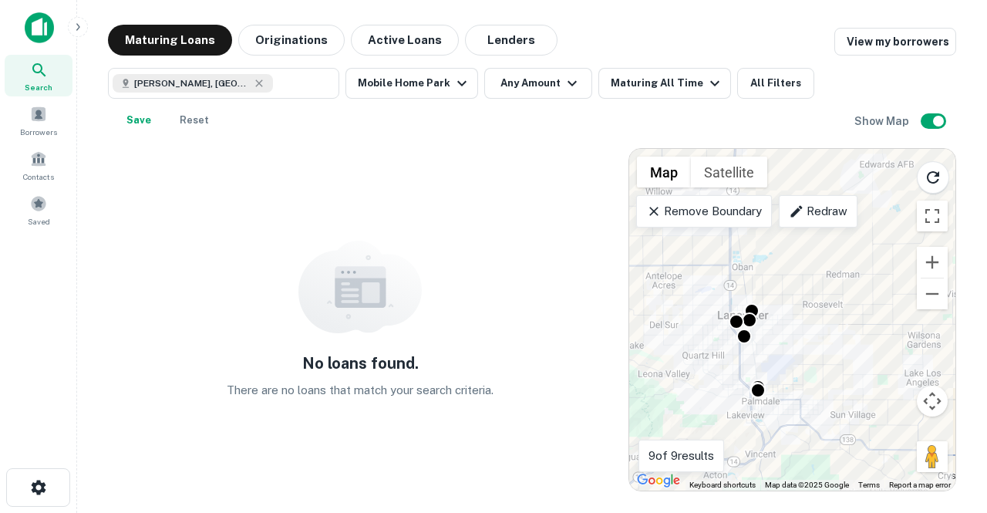
click at [424, 92] on button "Mobile Home Park" at bounding box center [412, 83] width 133 height 31
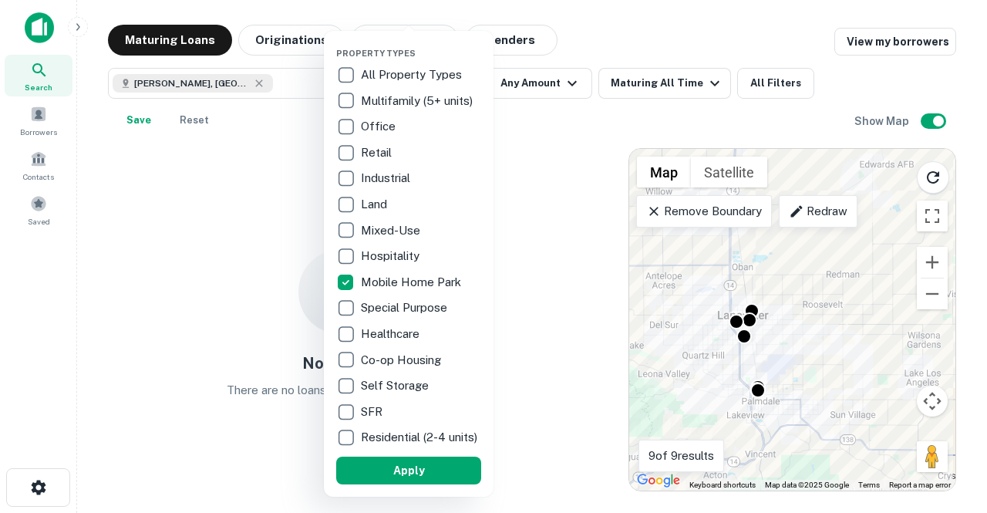
click at [403, 288] on p "Mobile Home Park" at bounding box center [412, 282] width 103 height 19
click at [420, 106] on p "Multifamily (5+ units)" at bounding box center [419, 101] width 115 height 19
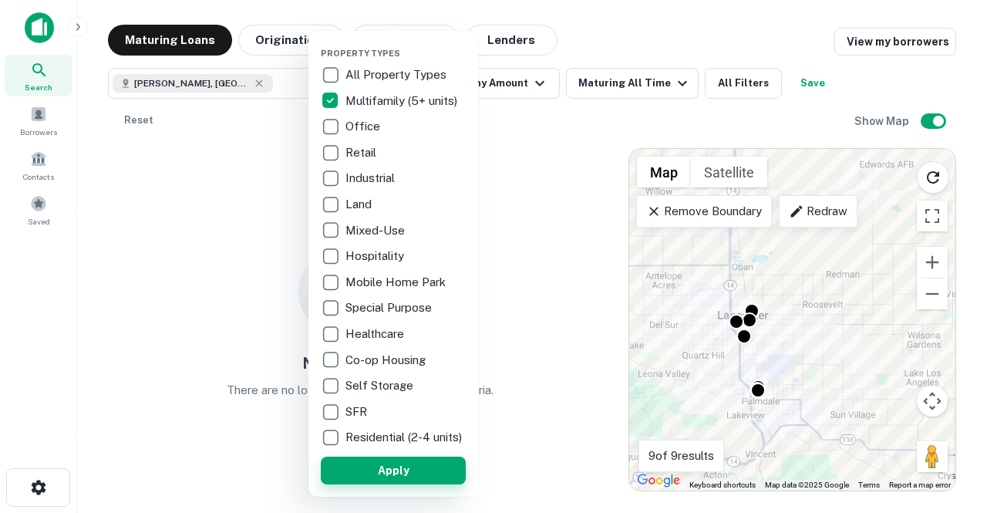
click at [423, 478] on button "Apply" at bounding box center [393, 471] width 145 height 28
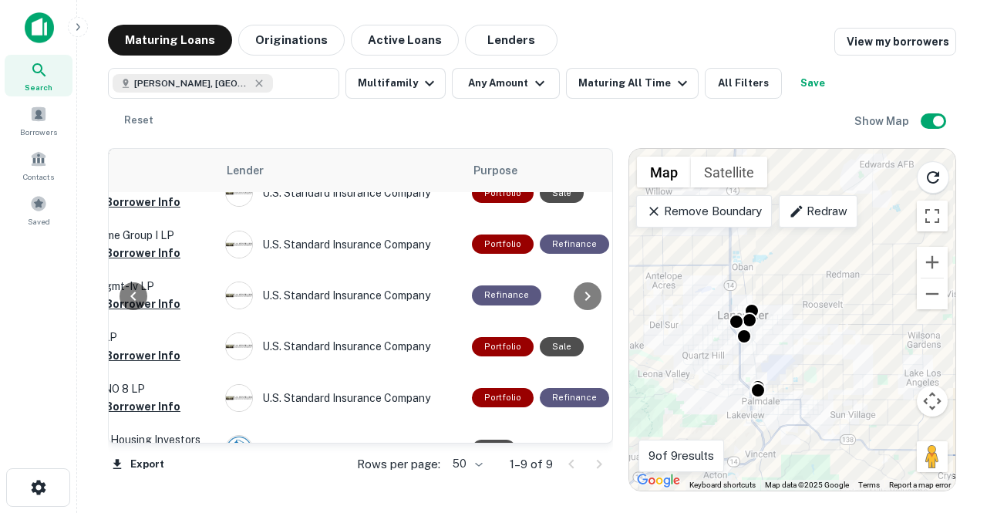
scroll to position [239, 646]
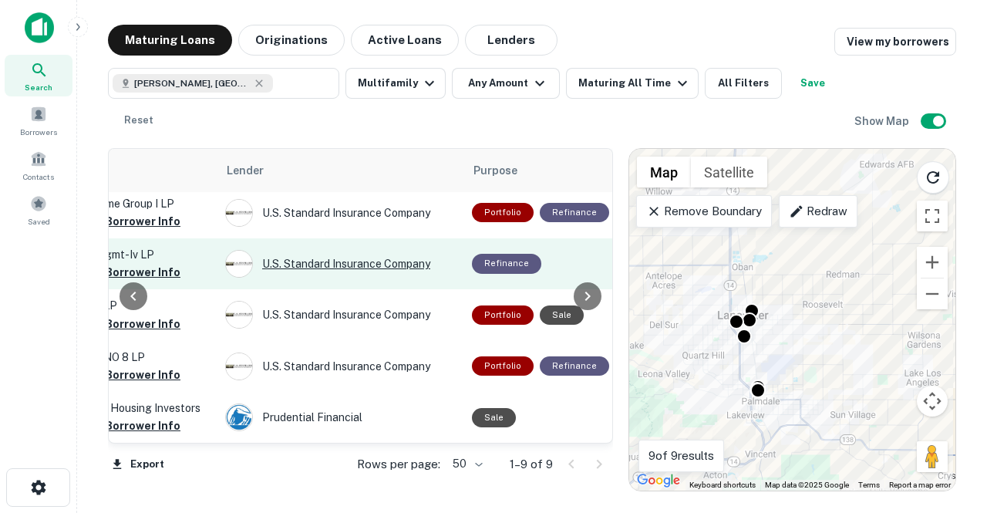
click at [379, 250] on div "U.s. Standard Insurance Company" at bounding box center [340, 264] width 231 height 28
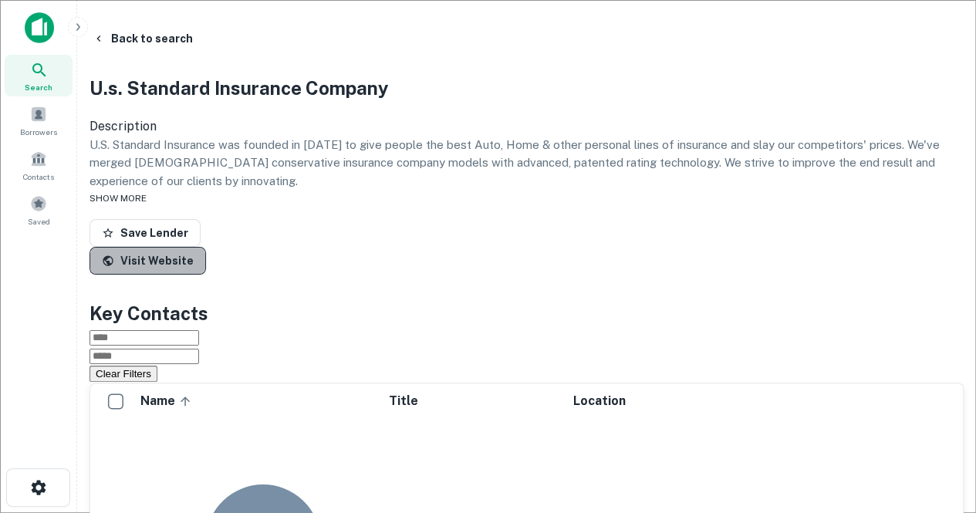
click at [206, 275] on link "Visit Website" at bounding box center [147, 261] width 116 height 28
click at [105, 38] on icon "button" at bounding box center [99, 38] width 12 height 12
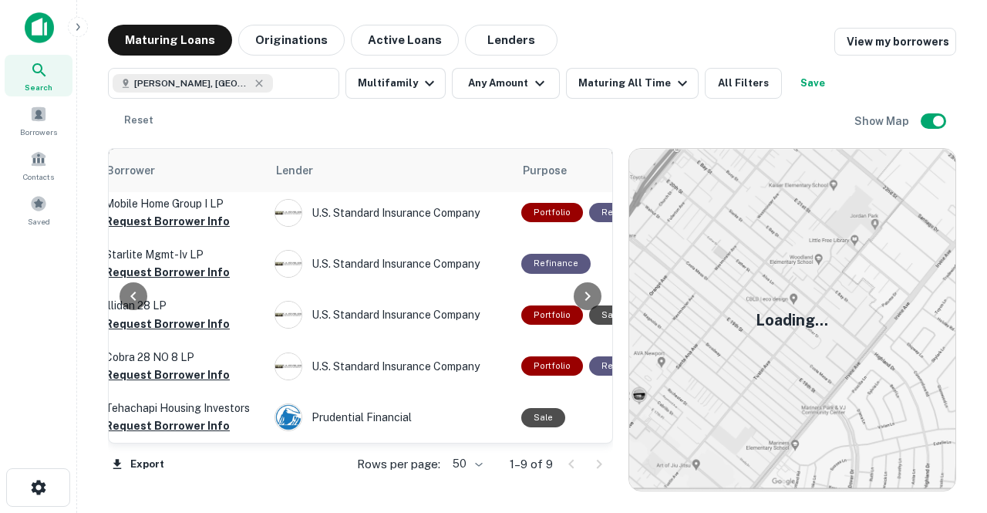
scroll to position [0, 596]
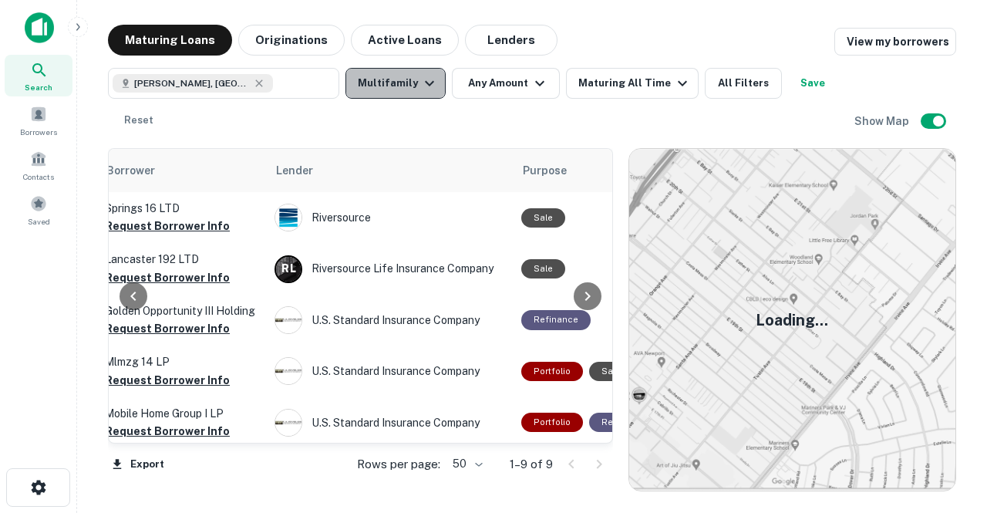
click at [420, 83] on icon "button" at bounding box center [429, 83] width 19 height 19
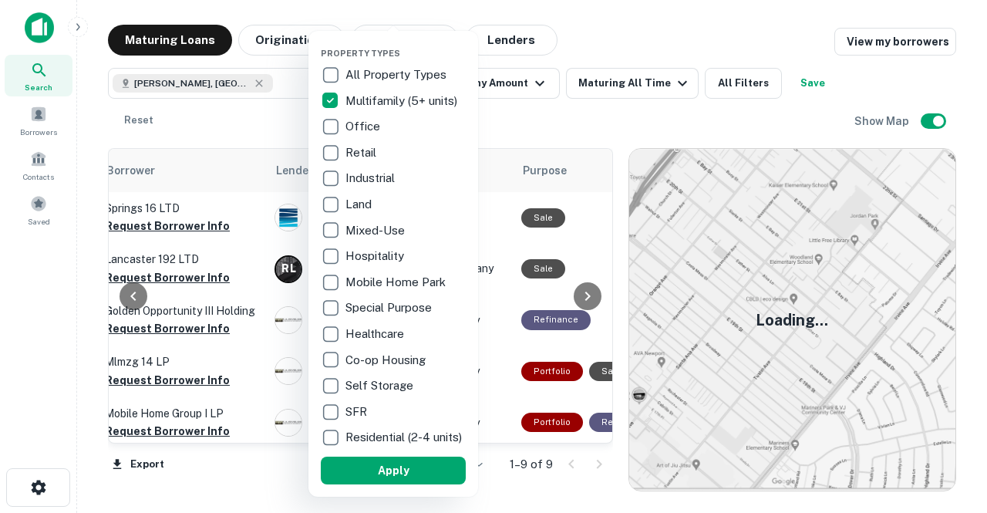
click at [408, 94] on p "Multifamily (5+ units)" at bounding box center [403, 101] width 115 height 19
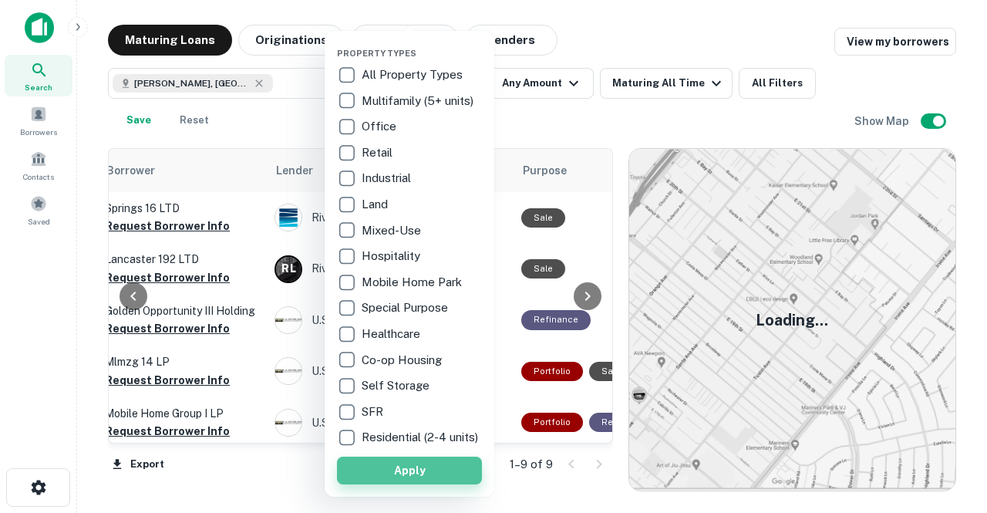
click at [430, 480] on button "Apply" at bounding box center [409, 471] width 145 height 28
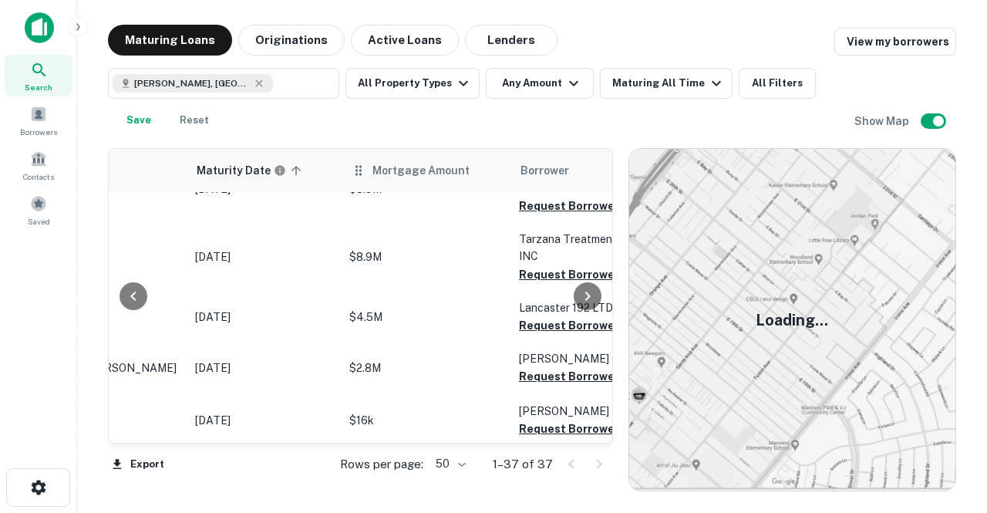
scroll to position [562, 198]
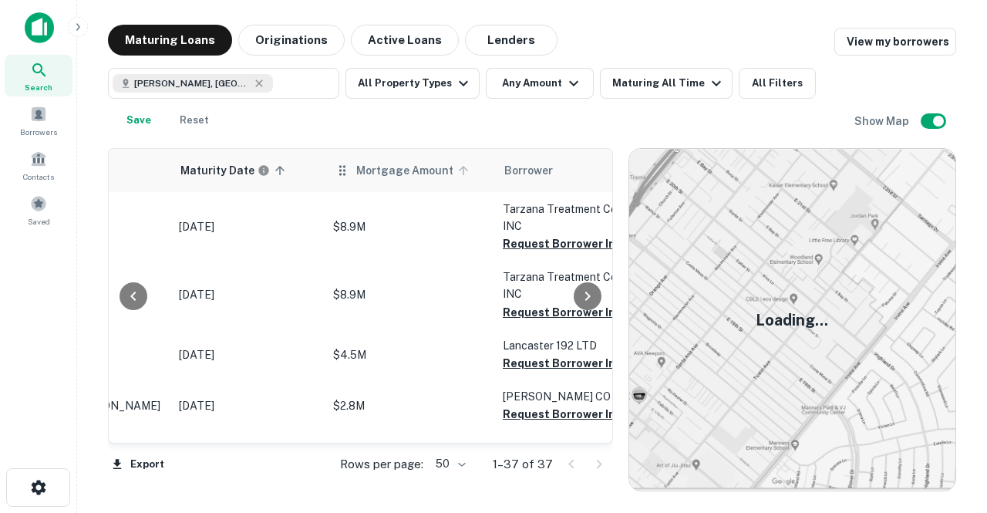
click at [432, 163] on span "Mortgage Amount" at bounding box center [414, 170] width 117 height 19
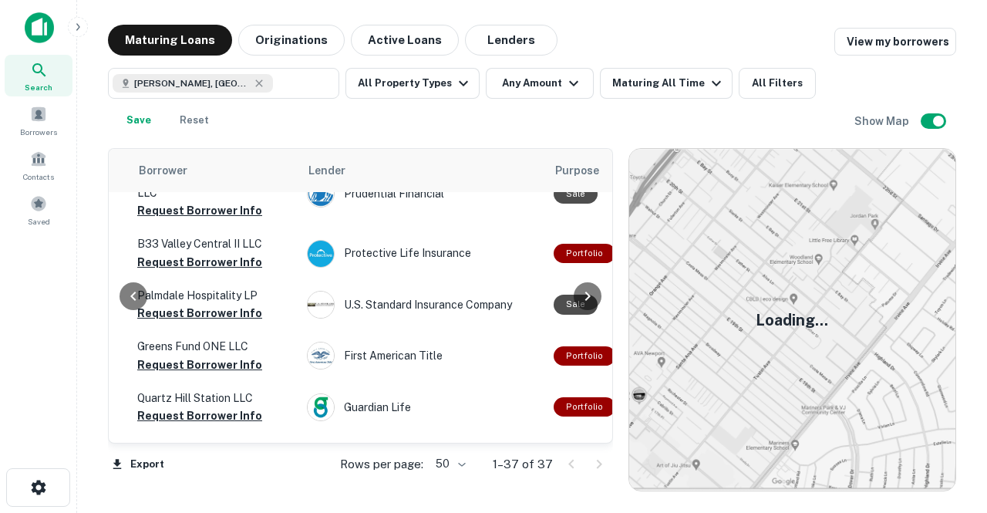
scroll to position [31, 564]
